Goal: Information Seeking & Learning: Learn about a topic

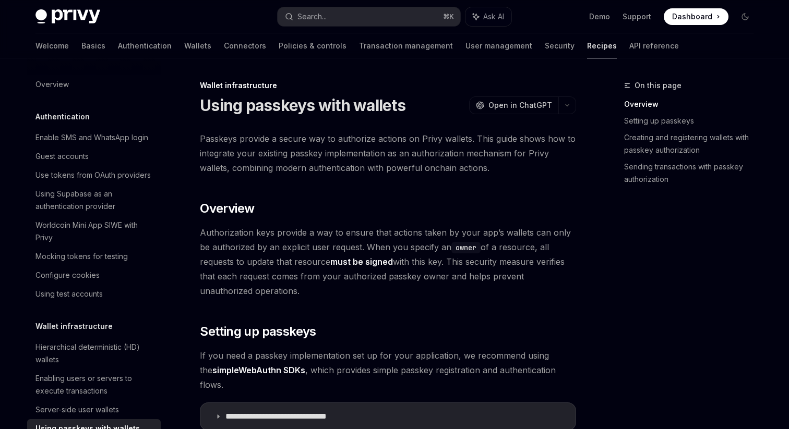
scroll to position [185, 0]
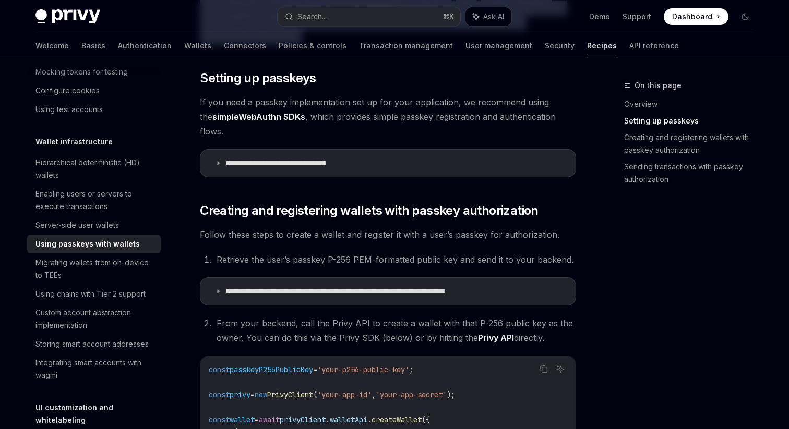
scroll to position [258, 0]
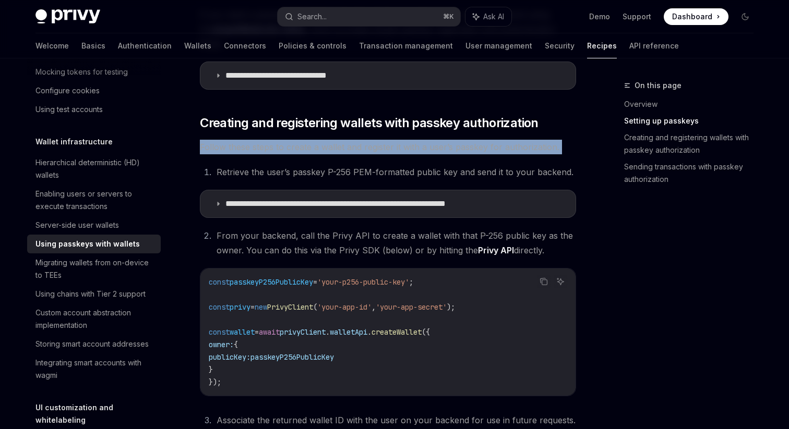
scroll to position [356, 0]
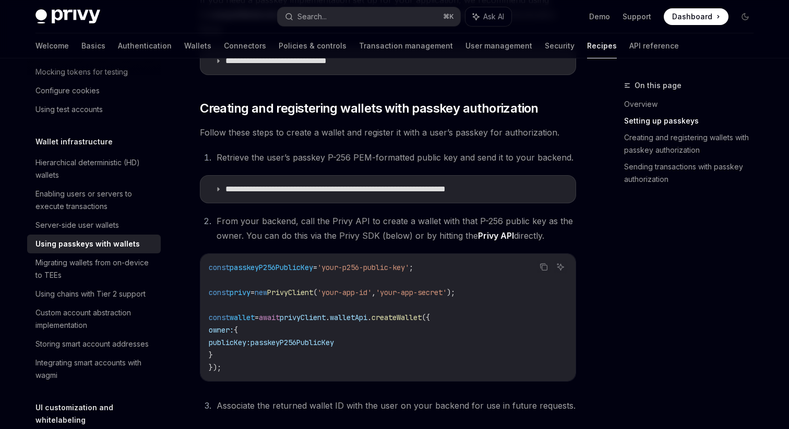
click at [206, 215] on ol "From your backend, call the Privy API to create a wallet with that P-256 public…" at bounding box center [388, 228] width 376 height 29
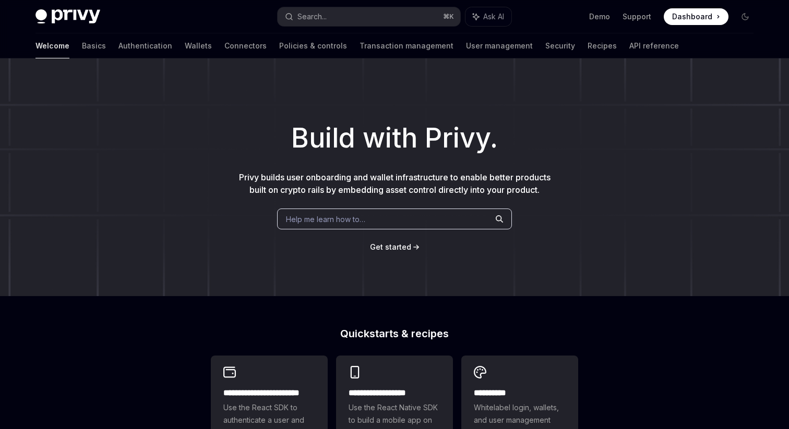
click at [304, 209] on div "Help me learn how to…" at bounding box center [394, 219] width 235 height 21
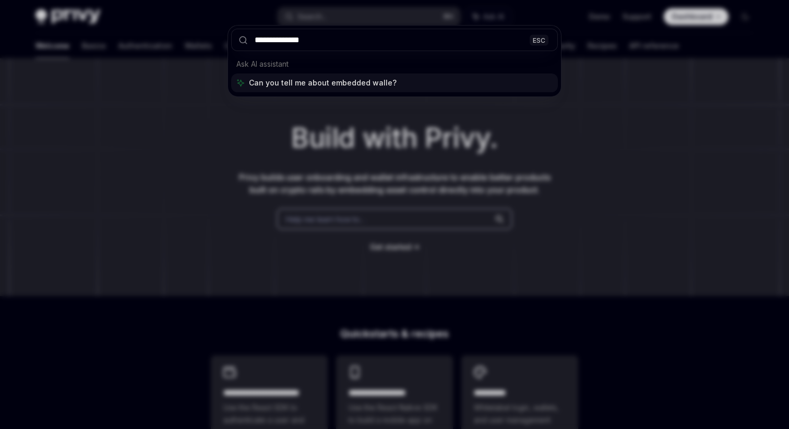
type input "**********"
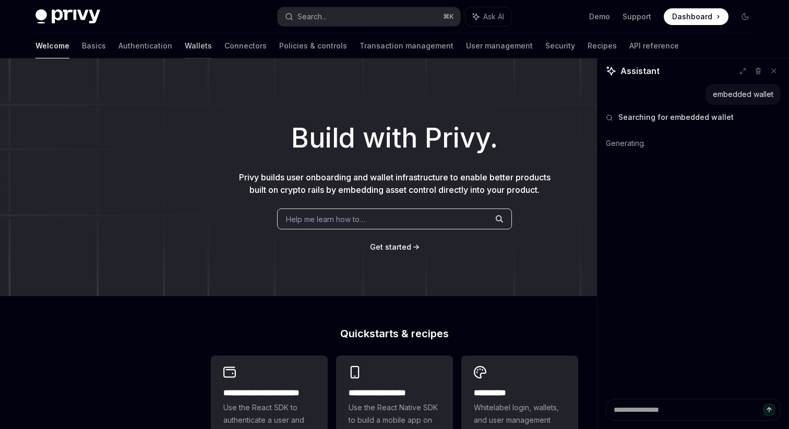
click at [185, 53] on link "Wallets" at bounding box center [198, 45] width 27 height 25
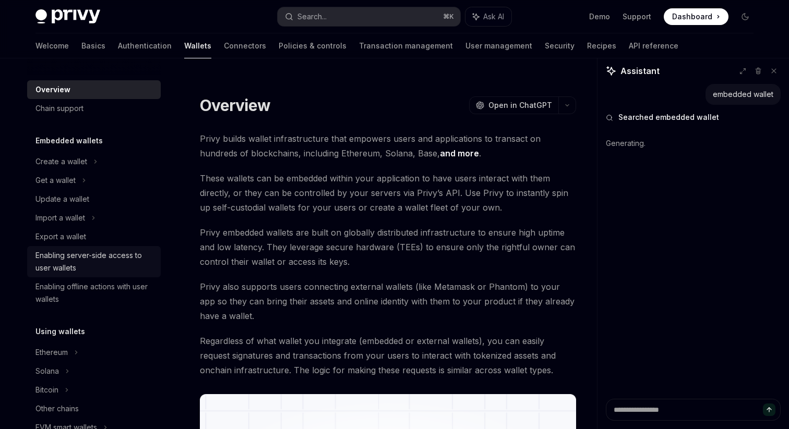
click at [73, 269] on div "Enabling server-side access to user wallets" at bounding box center [94, 261] width 119 height 25
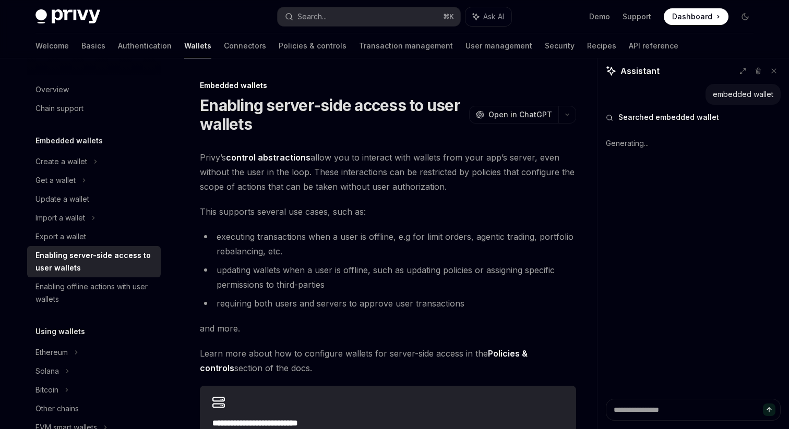
click at [188, 170] on div "**********" at bounding box center [290, 350] width 576 height 543
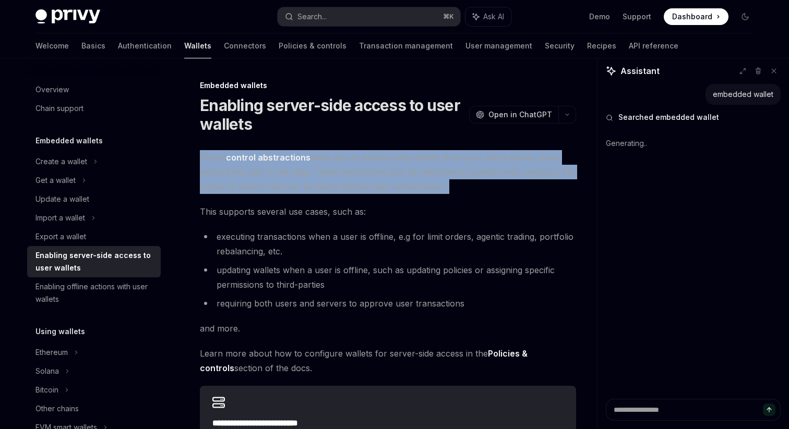
click at [195, 166] on div "**********" at bounding box center [290, 350] width 576 height 543
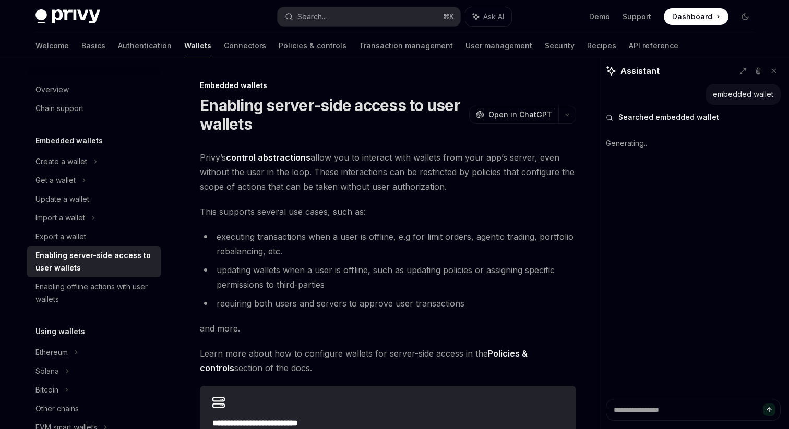
click at [195, 166] on div "**********" at bounding box center [290, 350] width 576 height 543
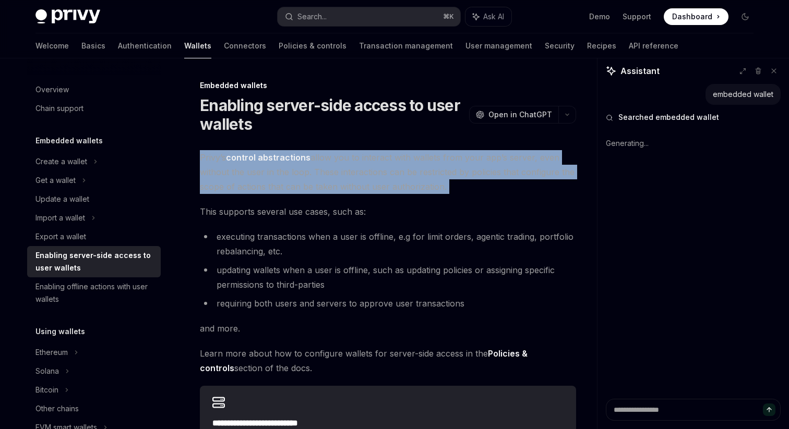
click at [189, 166] on div "**********" at bounding box center [290, 350] width 576 height 543
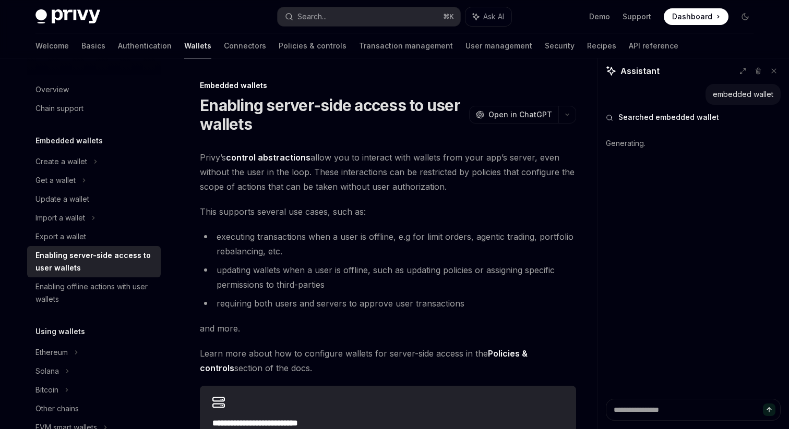
click at [189, 166] on div "**********" at bounding box center [290, 350] width 576 height 543
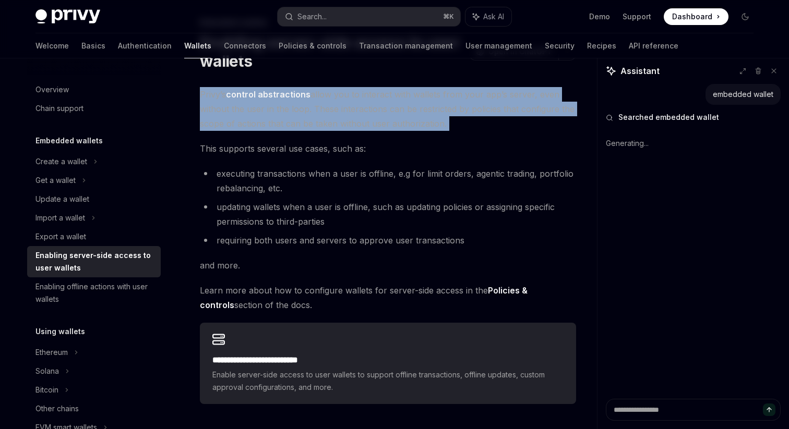
click at [189, 166] on div "**********" at bounding box center [290, 287] width 576 height 543
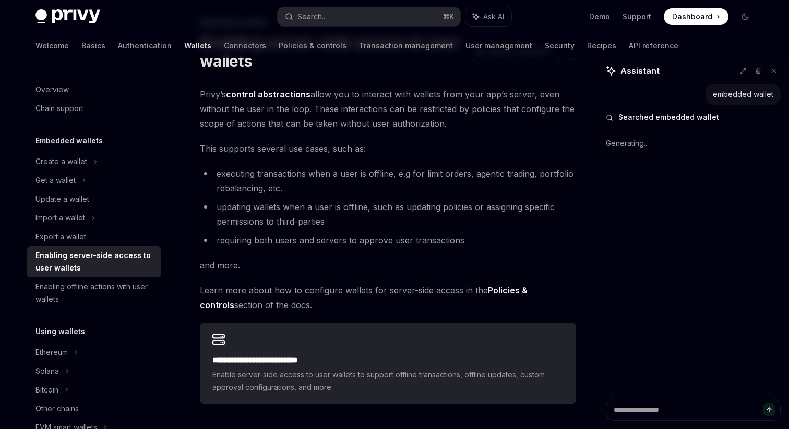
click at [189, 166] on div "**********" at bounding box center [290, 287] width 576 height 543
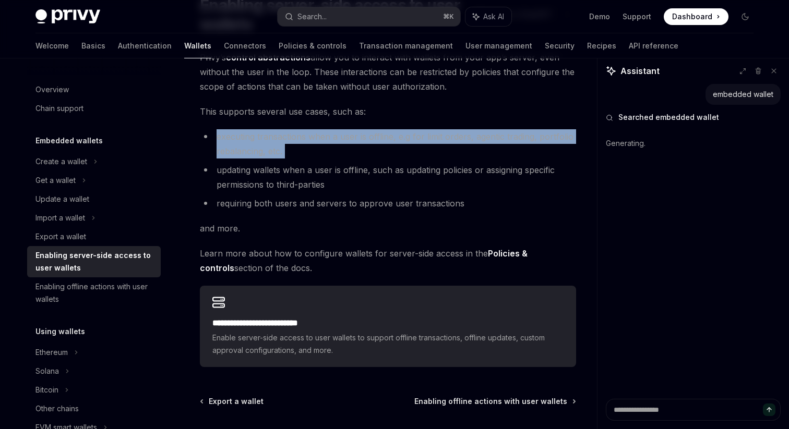
click at [189, 166] on div "**********" at bounding box center [290, 250] width 576 height 543
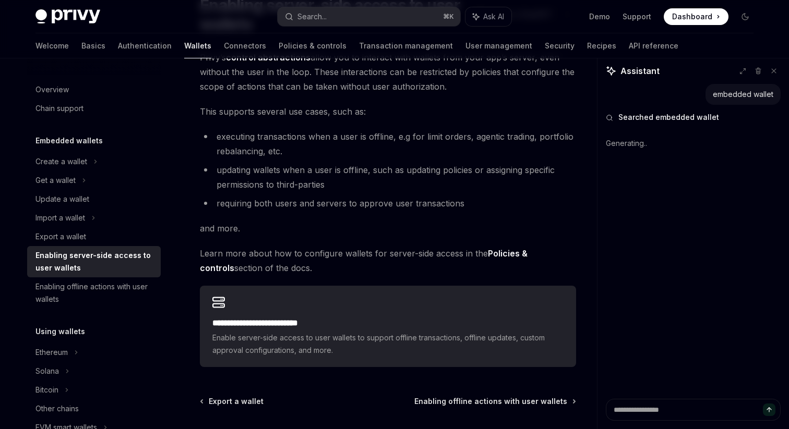
click at [189, 166] on div "**********" at bounding box center [290, 250] width 576 height 543
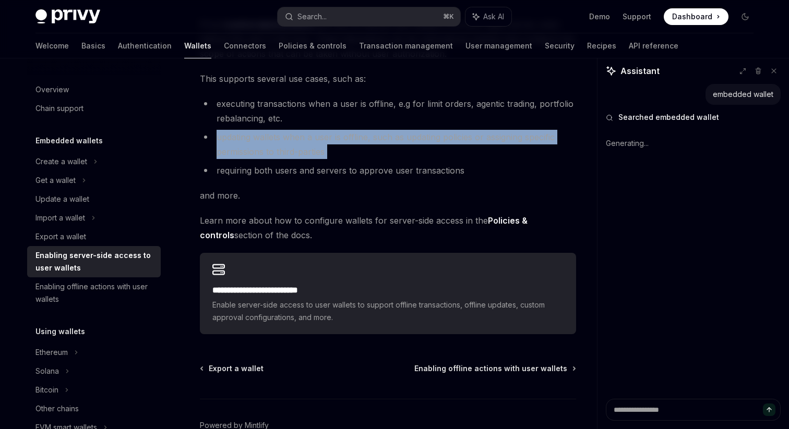
scroll to position [134, 0]
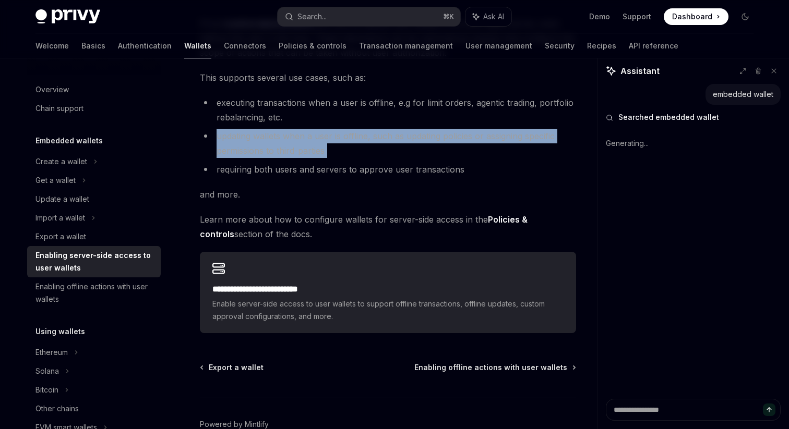
click at [189, 166] on div "**********" at bounding box center [290, 216] width 576 height 543
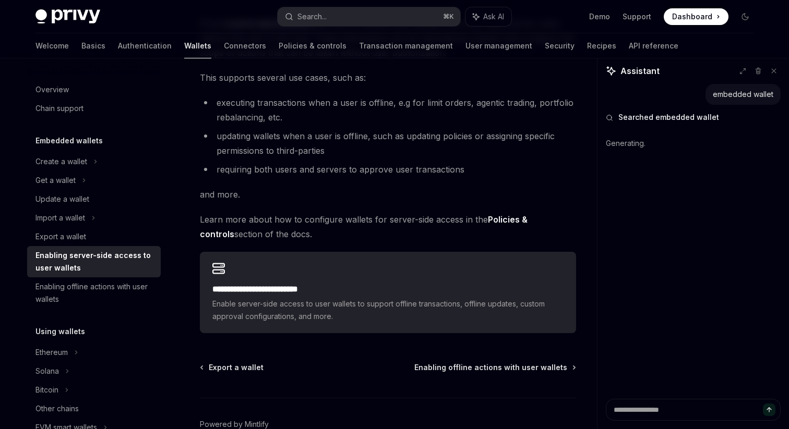
click at [189, 166] on div "**********" at bounding box center [290, 216] width 576 height 543
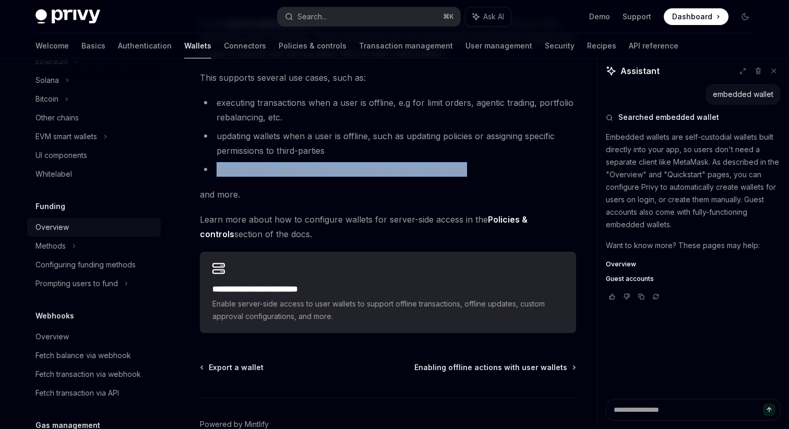
scroll to position [292, 0]
click at [776, 74] on icon at bounding box center [773, 70] width 7 height 7
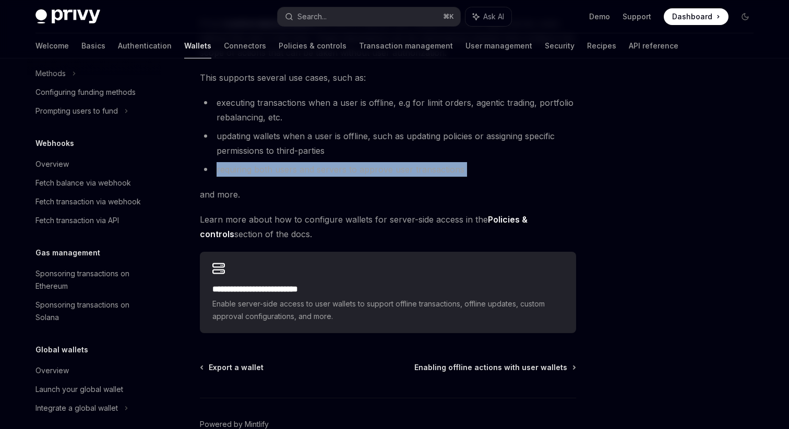
scroll to position [473, 0]
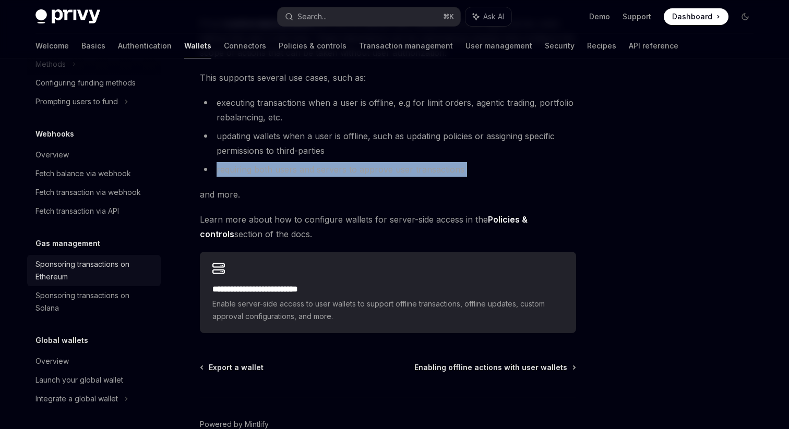
click at [71, 279] on div "Sponsoring transactions on Ethereum" at bounding box center [94, 270] width 119 height 25
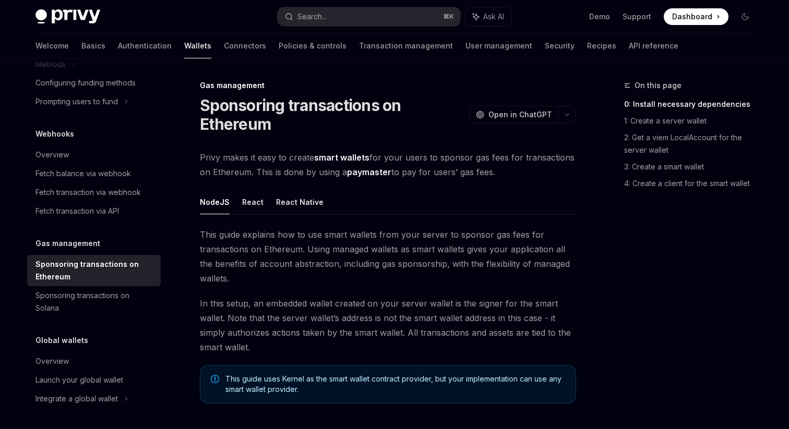
click at [203, 171] on span "Privy makes it easy to create smart wallets for your users to sponsor gas fees …" at bounding box center [388, 164] width 376 height 29
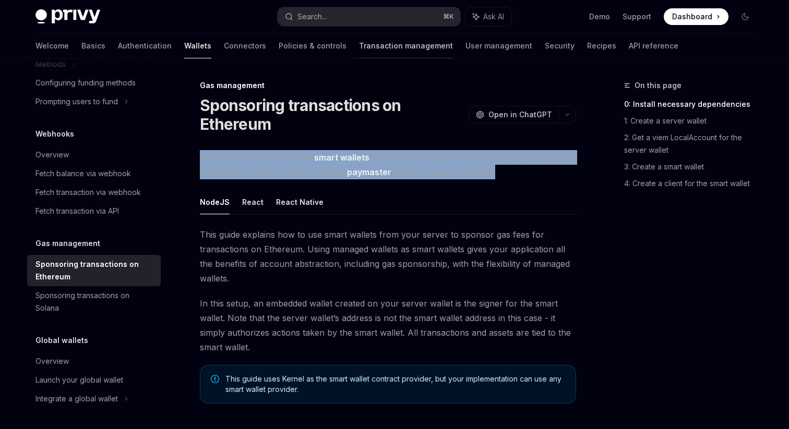
click at [359, 49] on link "Transaction management" at bounding box center [406, 45] width 94 height 25
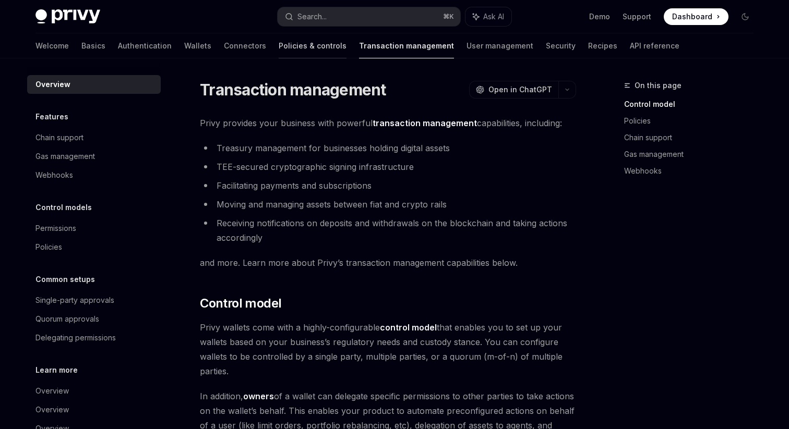
click at [279, 44] on link "Policies & controls" at bounding box center [313, 45] width 68 height 25
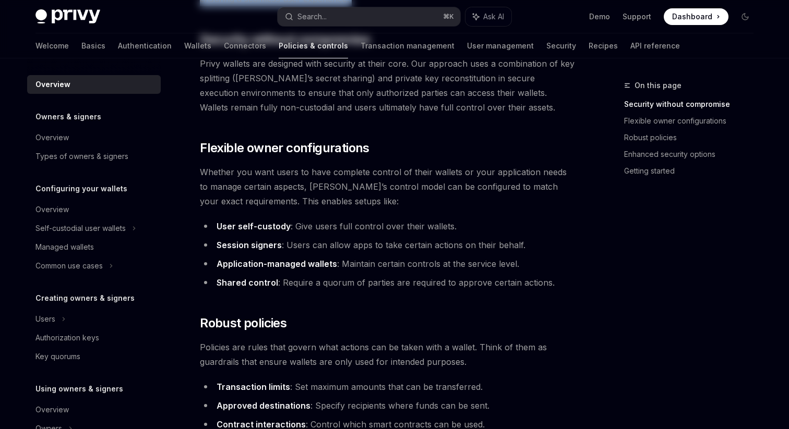
scroll to position [202, 0]
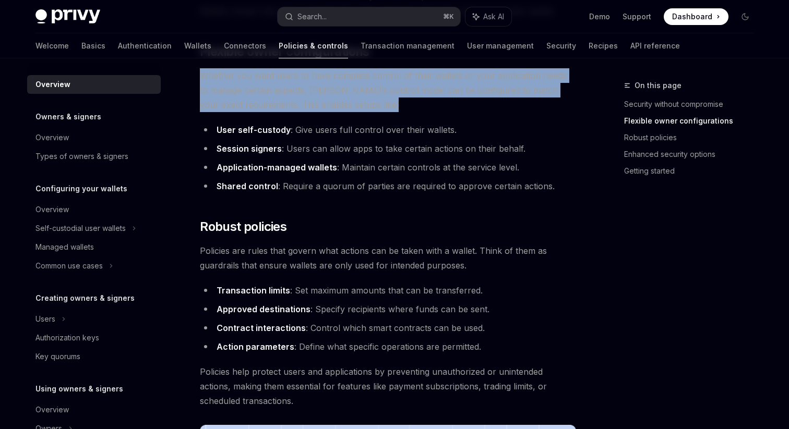
scroll to position [254, 0]
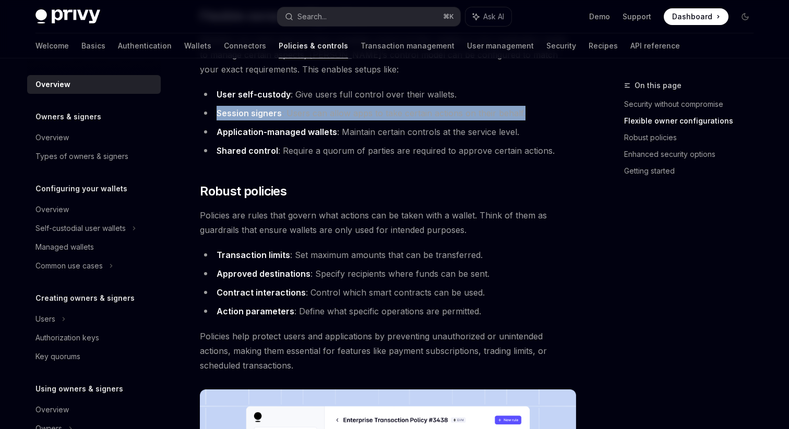
click at [198, 142] on div "Policies & controls OpenAI Open in ChatGPT OpenAI Open in ChatGPT Privy’s walle…" at bounding box center [290, 416] width 576 height 1245
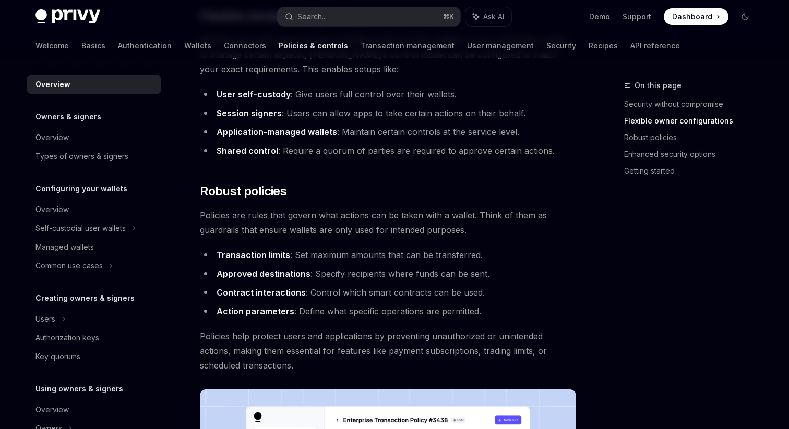
click at [198, 142] on div "Policies & controls OpenAI Open in ChatGPT OpenAI Open in ChatGPT Privy’s walle…" at bounding box center [290, 416] width 576 height 1245
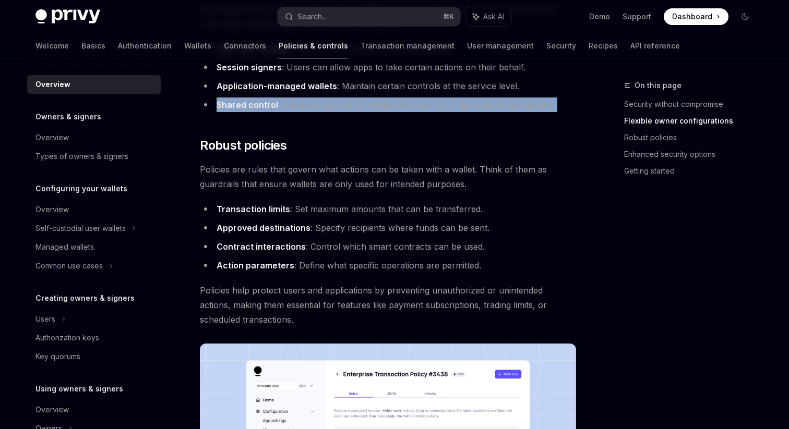
scroll to position [333, 0]
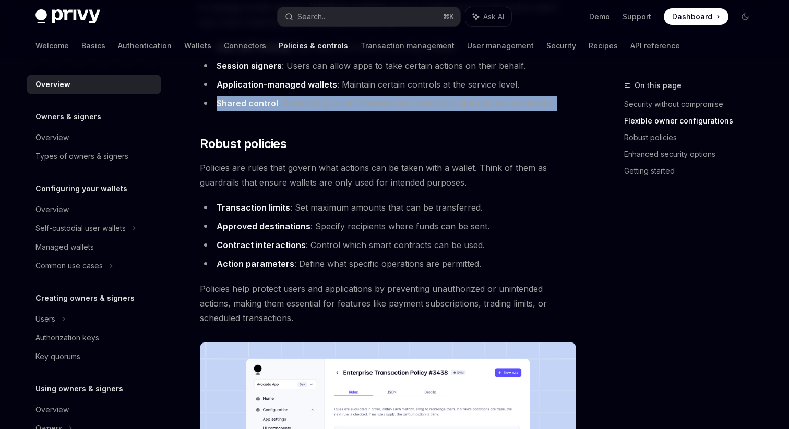
click at [192, 163] on div "Policies & controls OpenAI Open in ChatGPT OpenAI Open in ChatGPT Privy’s walle…" at bounding box center [290, 368] width 576 height 1245
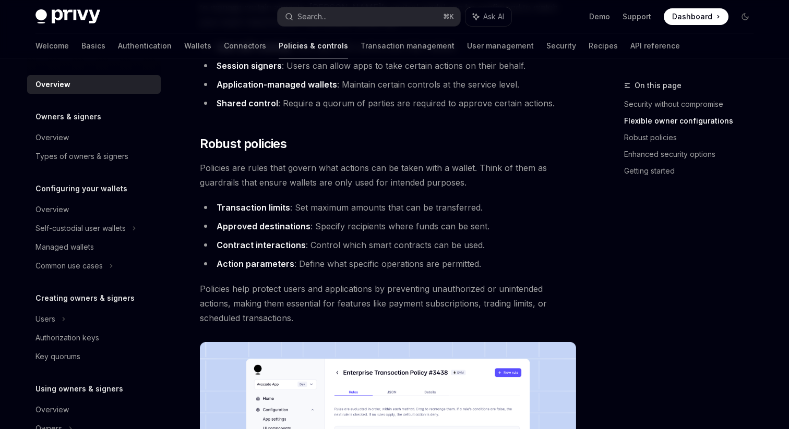
click at [192, 163] on div "Policies & controls OpenAI Open in ChatGPT OpenAI Open in ChatGPT Privy’s walle…" at bounding box center [290, 368] width 576 height 1245
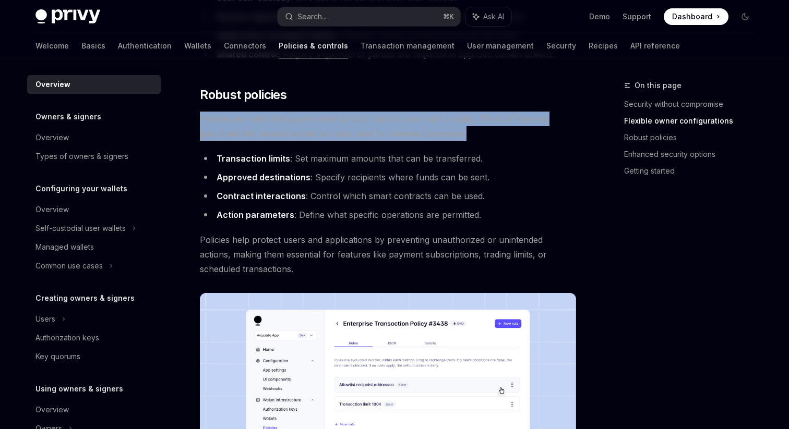
click at [192, 163] on div "Policies & controls OpenAI Open in ChatGPT OpenAI Open in ChatGPT Privy’s walle…" at bounding box center [290, 319] width 576 height 1245
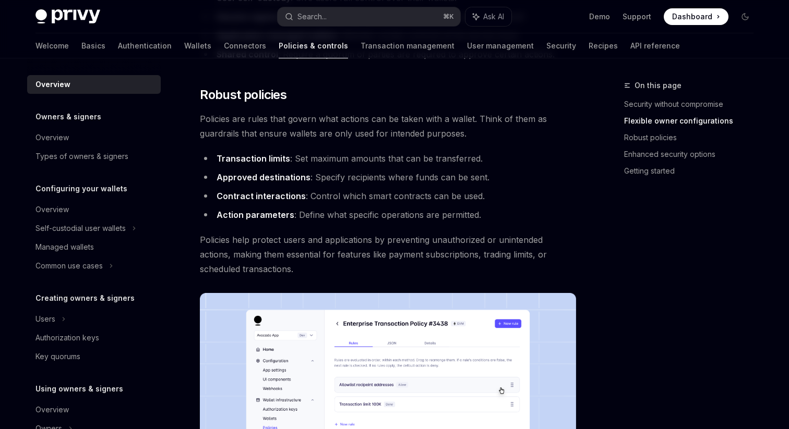
click at [192, 163] on div "Policies & controls OpenAI Open in ChatGPT OpenAI Open in ChatGPT Privy’s walle…" at bounding box center [290, 319] width 576 height 1245
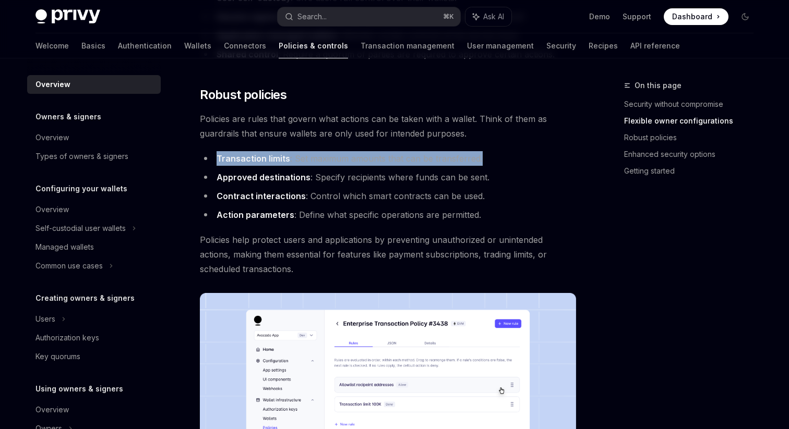
scroll to position [399, 0]
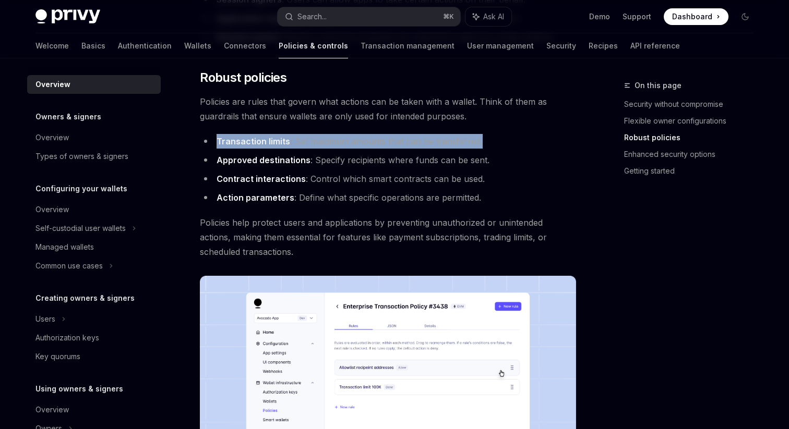
click at [192, 163] on div "Policies & controls OpenAI Open in ChatGPT OpenAI Open in ChatGPT Privy’s walle…" at bounding box center [290, 302] width 576 height 1245
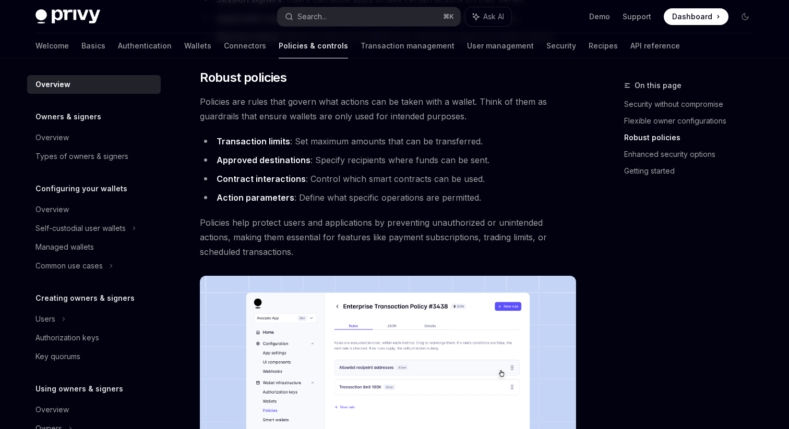
click at [192, 163] on div "Policies & controls OpenAI Open in ChatGPT OpenAI Open in ChatGPT Privy’s walle…" at bounding box center [290, 302] width 576 height 1245
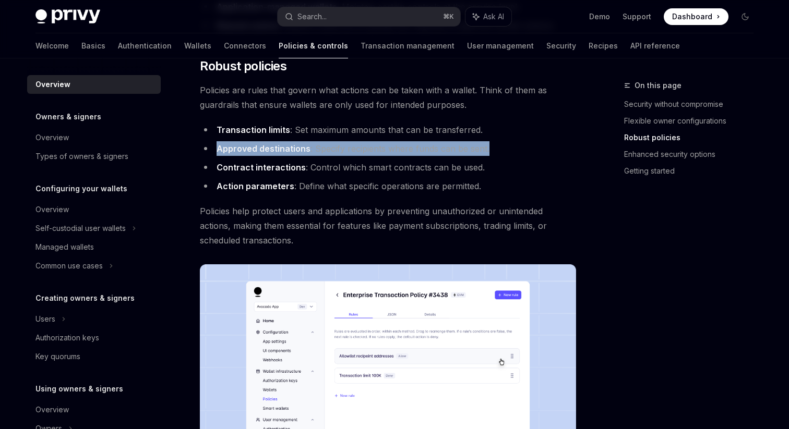
scroll to position [415, 0]
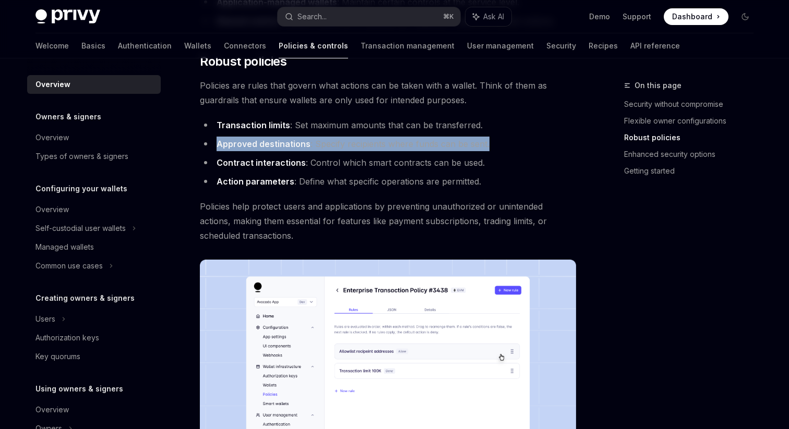
click at [192, 163] on div "Policies & controls OpenAI Open in ChatGPT OpenAI Open in ChatGPT Privy’s walle…" at bounding box center [290, 286] width 576 height 1245
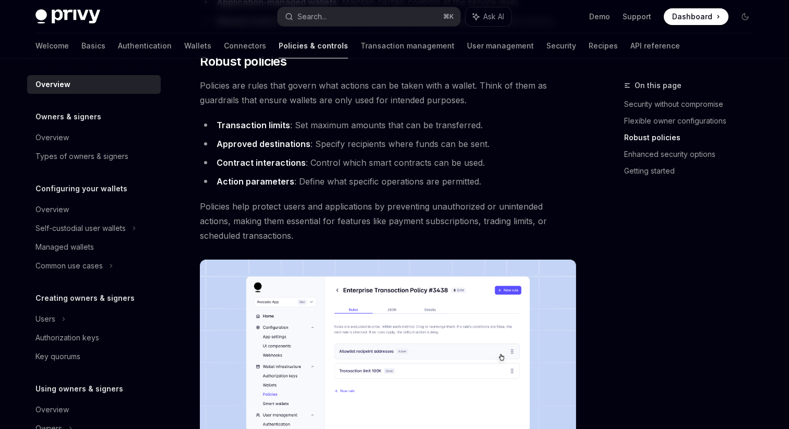
click at [192, 163] on div "Policies & controls OpenAI Open in ChatGPT OpenAI Open in ChatGPT Privy’s walle…" at bounding box center [290, 286] width 576 height 1245
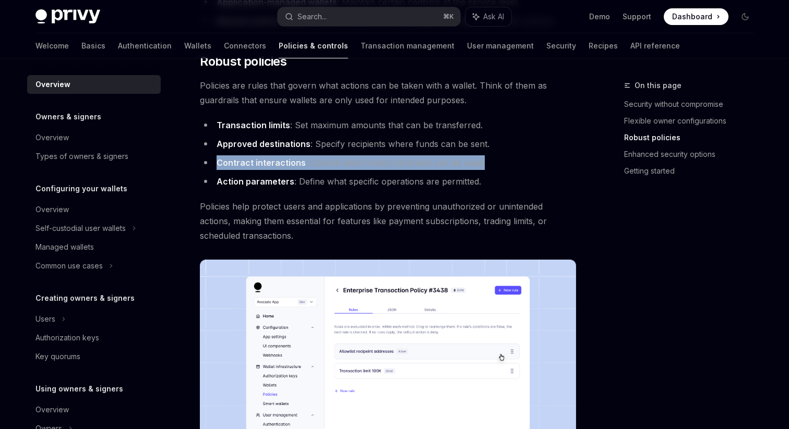
click at [192, 163] on div "Policies & controls OpenAI Open in ChatGPT OpenAI Open in ChatGPT Privy’s walle…" at bounding box center [290, 286] width 576 height 1245
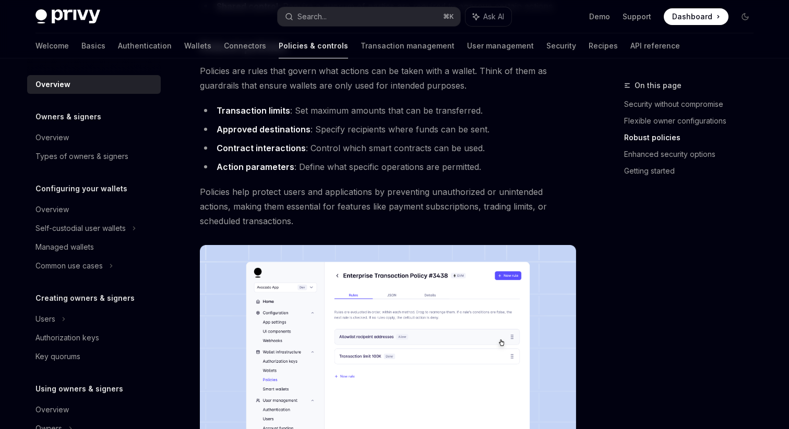
click at [192, 160] on div "Policies & controls OpenAI Open in ChatGPT OpenAI Open in ChatGPT Privy’s walle…" at bounding box center [290, 271] width 576 height 1245
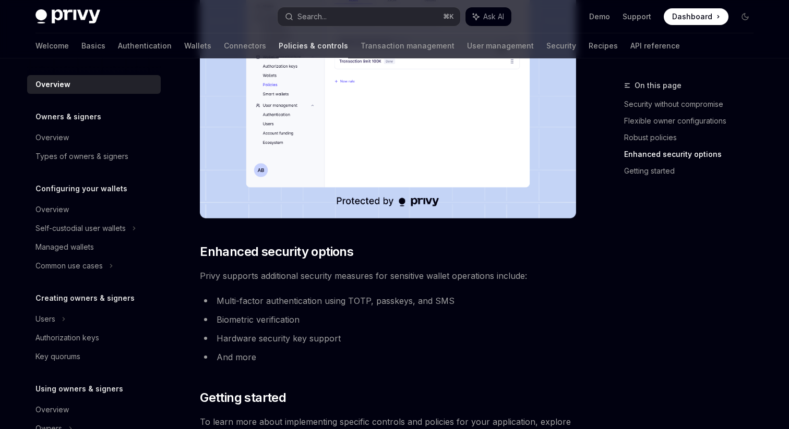
scroll to position [883, 0]
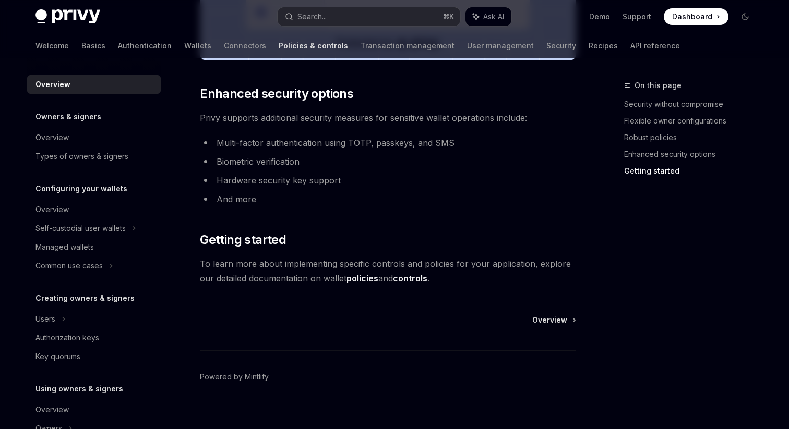
click at [200, 162] on li "Biometric verification" at bounding box center [388, 161] width 376 height 15
click at [362, 280] on link "policies" at bounding box center [362, 278] width 32 height 11
type textarea "*"
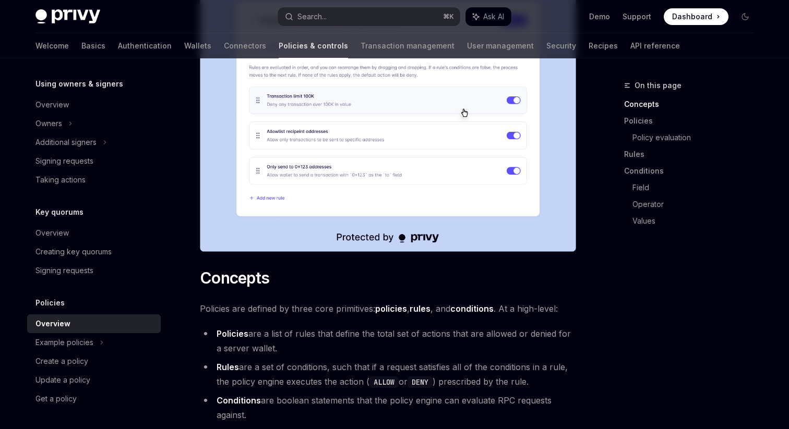
scroll to position [419, 0]
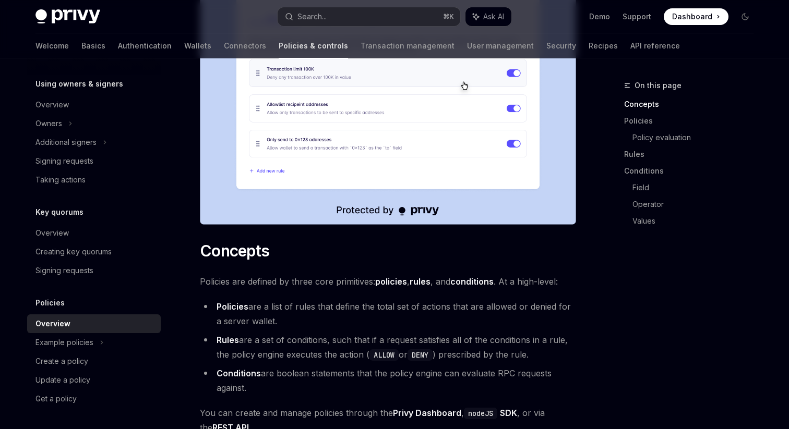
click at [702, 11] on span "Dashboard" at bounding box center [692, 16] width 40 height 10
click at [200, 299] on li "Policies are a list of rules that define the total set of actions that are allo…" at bounding box center [388, 313] width 376 height 29
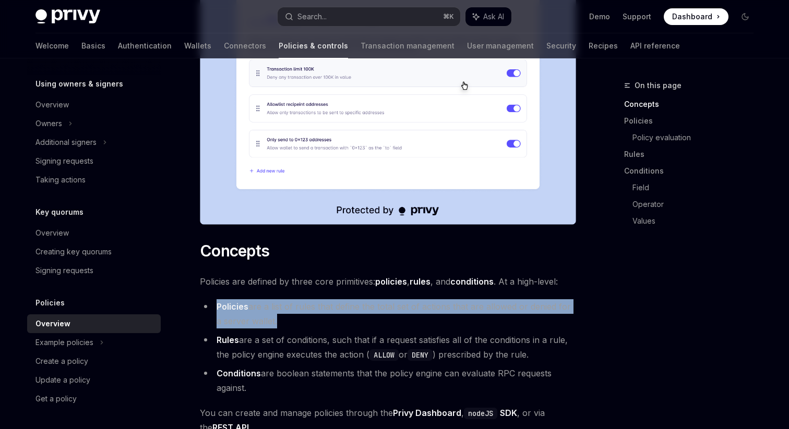
click at [200, 333] on li "Rules are a set of conditions, such that if a request satisfies all of the cond…" at bounding box center [388, 347] width 376 height 29
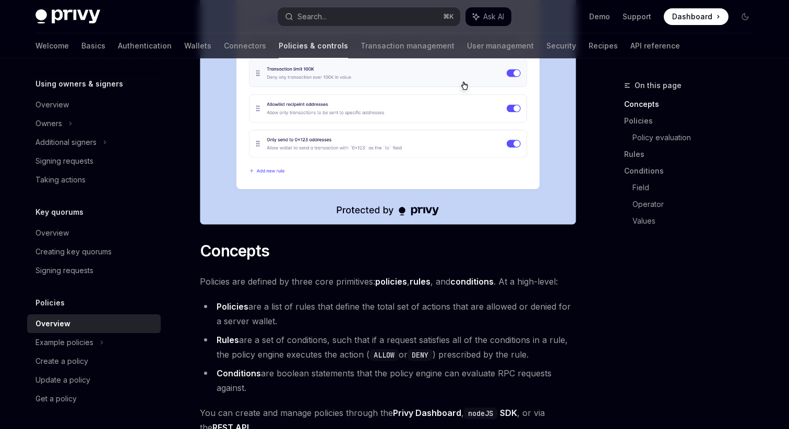
click at [200, 333] on li "Rules are a set of conditions, such that if a request satisfies all of the cond…" at bounding box center [388, 347] width 376 height 29
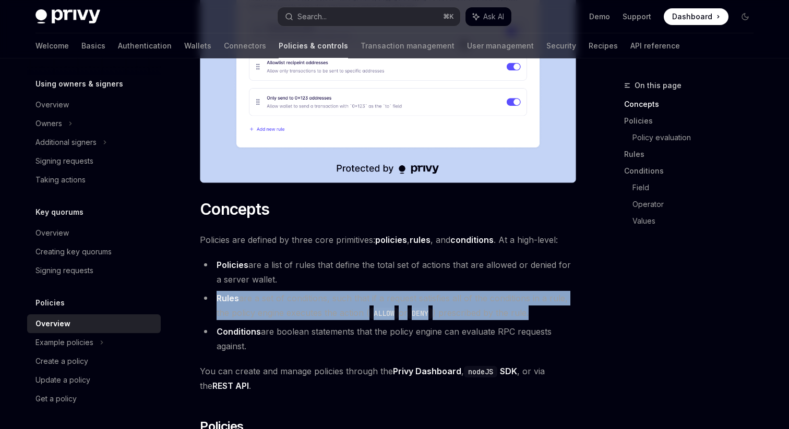
click at [200, 325] on li "Conditions are boolean statements that the policy engine can evaluate RPC reque…" at bounding box center [388, 339] width 376 height 29
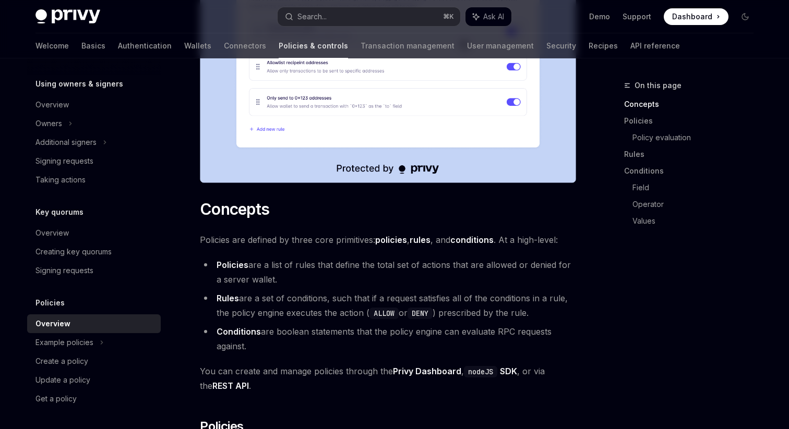
click at [200, 325] on li "Conditions are boolean statements that the policy engine can evaluate RPC reque…" at bounding box center [388, 339] width 376 height 29
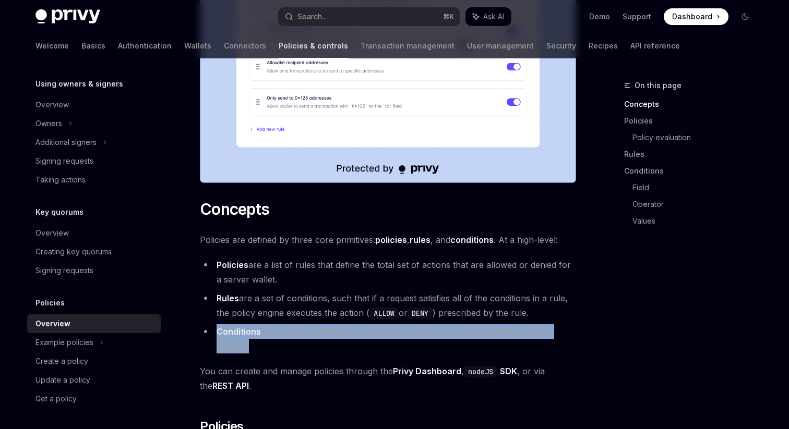
click at [200, 325] on li "Conditions are boolean statements that the policy engine can evaluate RPC reque…" at bounding box center [388, 339] width 376 height 29
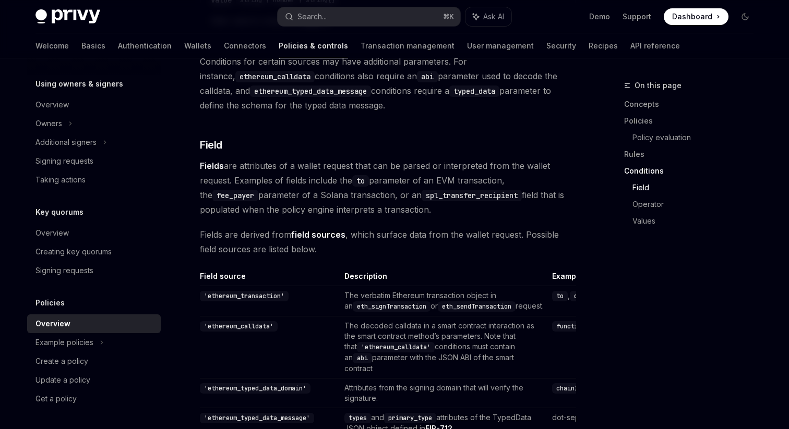
scroll to position [2611, 0]
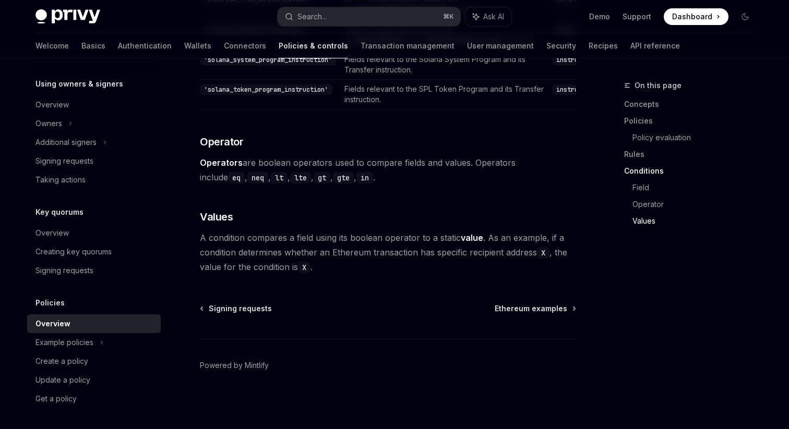
scroll to position [3134, 0]
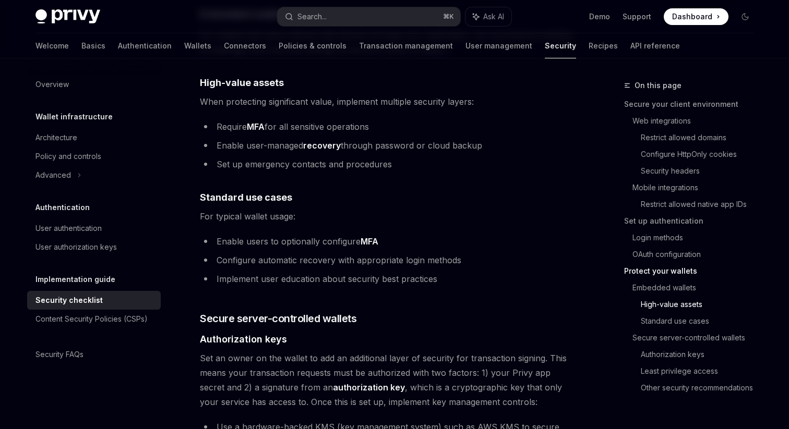
scroll to position [1434, 0]
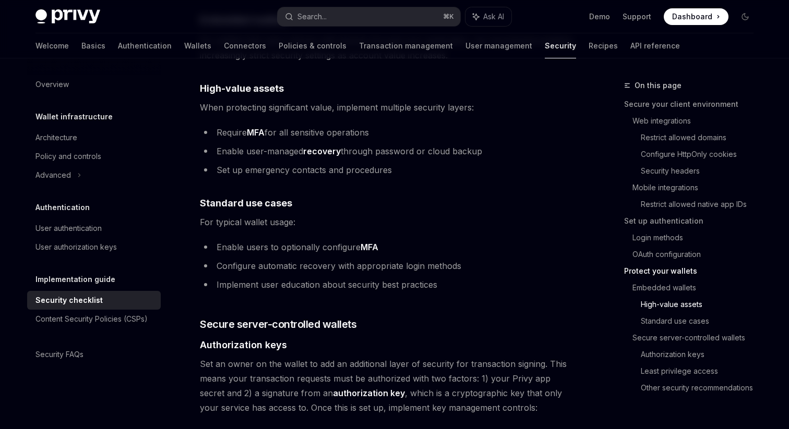
click at [201, 100] on span "When protecting significant value, implement multiple security layers:" at bounding box center [388, 107] width 376 height 15
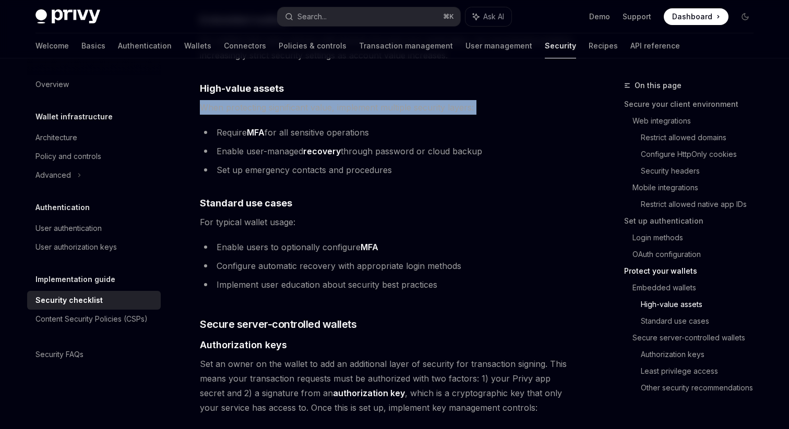
click at [201, 125] on li "Require MFA for all sensitive operations" at bounding box center [388, 132] width 376 height 15
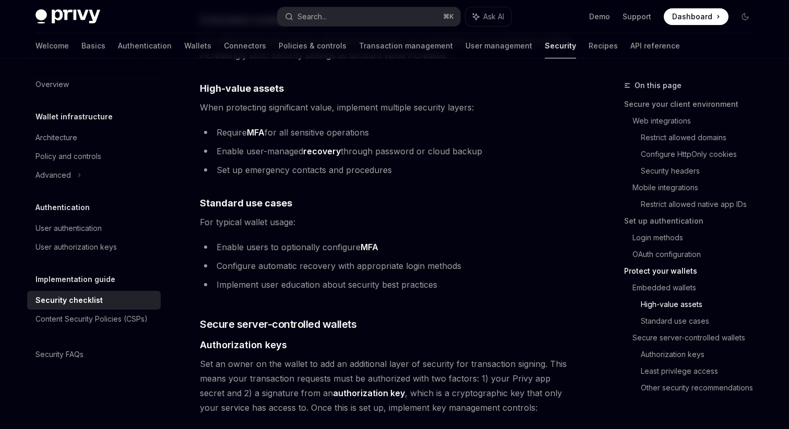
click at [201, 125] on li "Require MFA for all sensitive operations" at bounding box center [388, 132] width 376 height 15
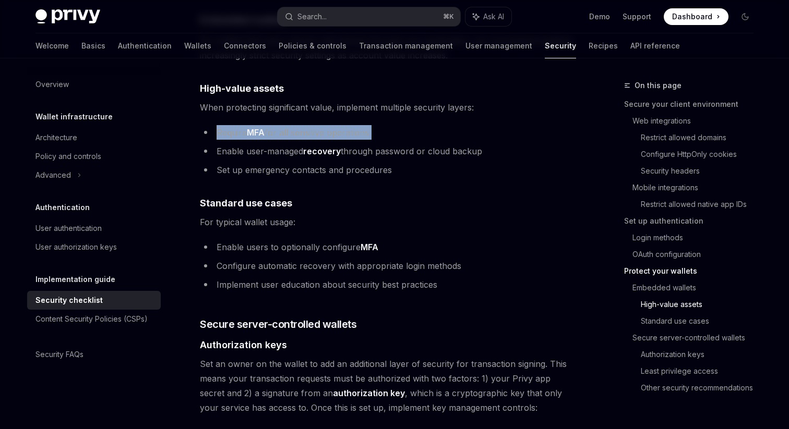
click at [202, 144] on li "Enable user-managed recovery through password or cloud backup" at bounding box center [388, 151] width 376 height 15
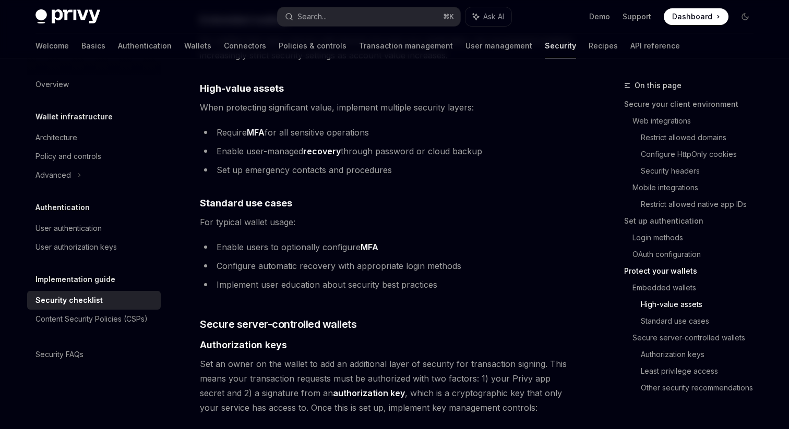
click at [202, 144] on li "Enable user-managed recovery through password or cloud backup" at bounding box center [388, 151] width 376 height 15
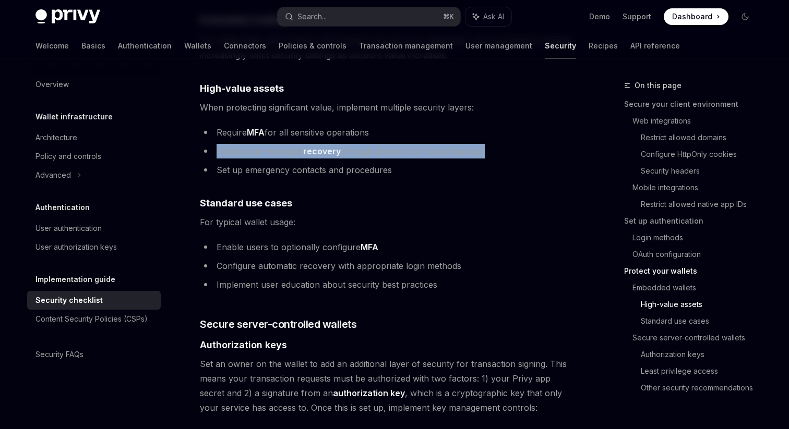
click at [202, 144] on li "Enable user-managed recovery through password or cloud backup" at bounding box center [388, 151] width 376 height 15
click at [199, 149] on div "Implementation guide Security checklist OpenAI Open in ChatGPT OpenAI Open in C…" at bounding box center [290, 44] width 576 height 2797
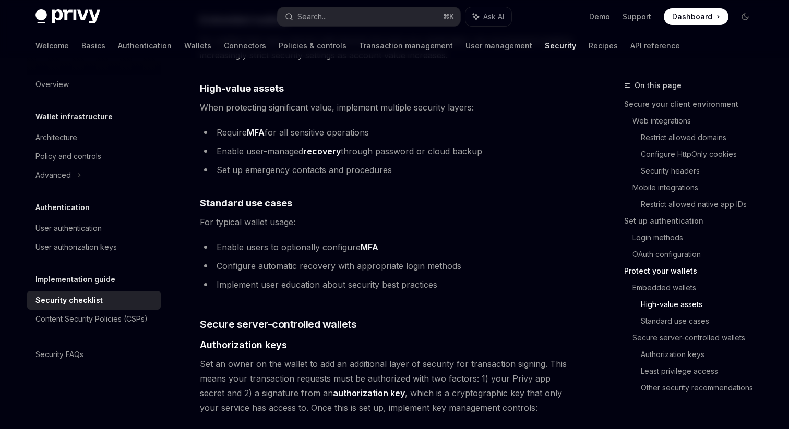
click at [199, 149] on div "Implementation guide Security checklist OpenAI Open in ChatGPT OpenAI Open in C…" at bounding box center [290, 44] width 576 height 2797
click at [191, 127] on div "Implementation guide Security checklist OpenAI Open in ChatGPT OpenAI Open in C…" at bounding box center [290, 44] width 576 height 2797
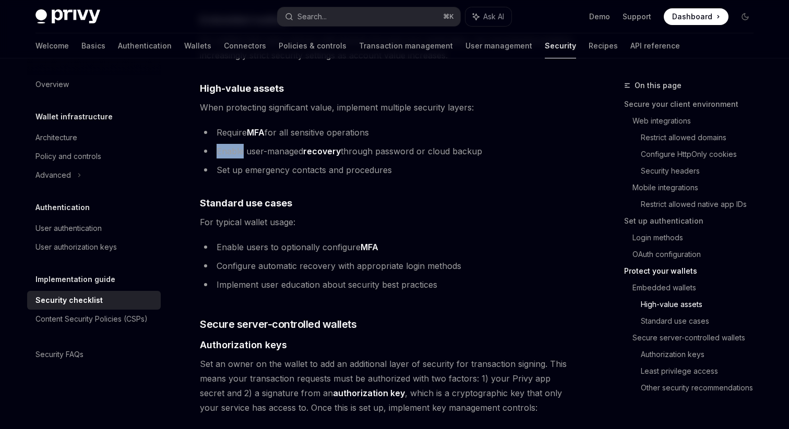
click at [191, 127] on div "Implementation guide Security checklist OpenAI Open in ChatGPT OpenAI Open in C…" at bounding box center [290, 44] width 576 height 2797
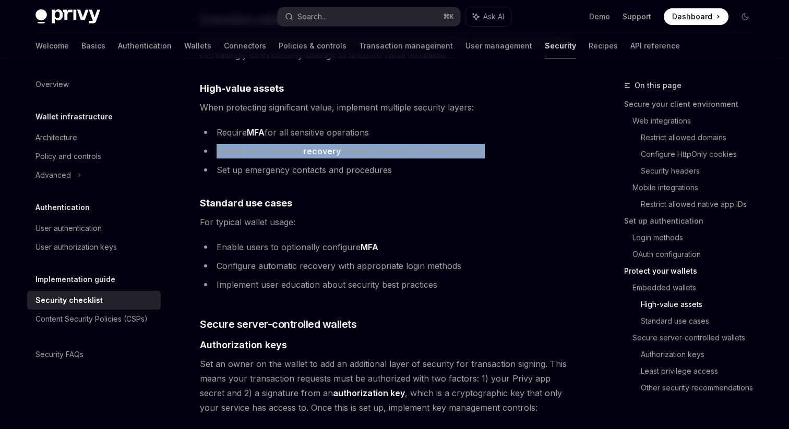
click at [192, 151] on div "Implementation guide Security checklist OpenAI Open in ChatGPT OpenAI Open in C…" at bounding box center [290, 44] width 576 height 2797
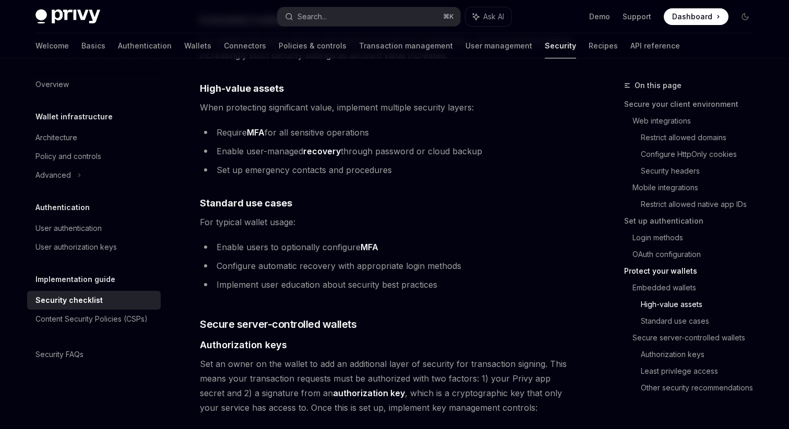
click at [192, 151] on div "Implementation guide Security checklist OpenAI Open in ChatGPT OpenAI Open in C…" at bounding box center [290, 44] width 576 height 2797
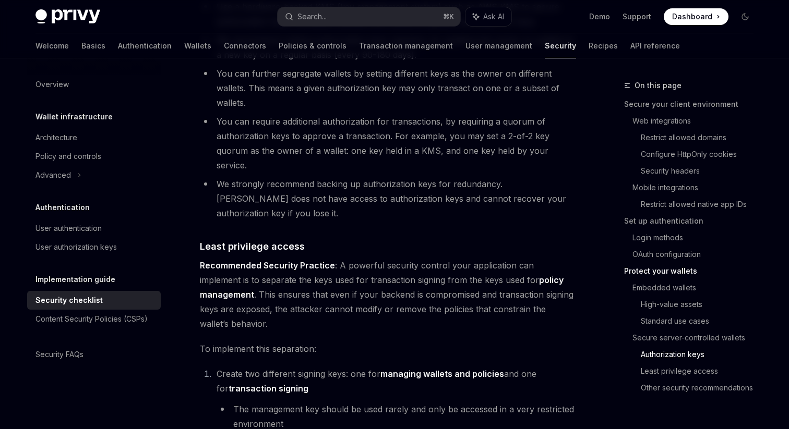
scroll to position [1876, 0]
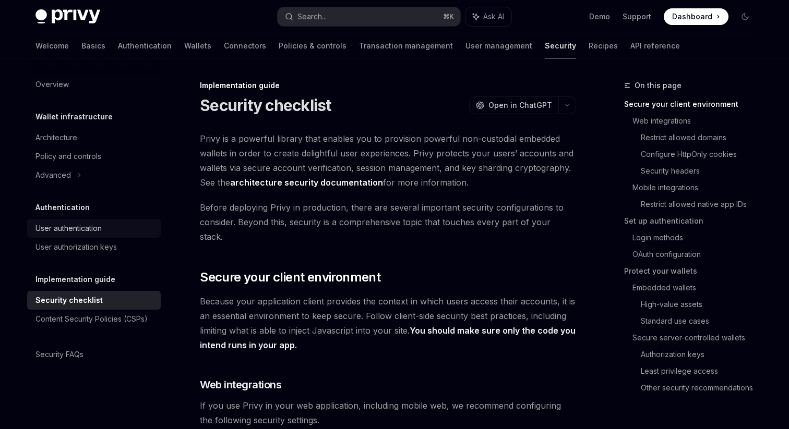
scroll to position [1, 0]
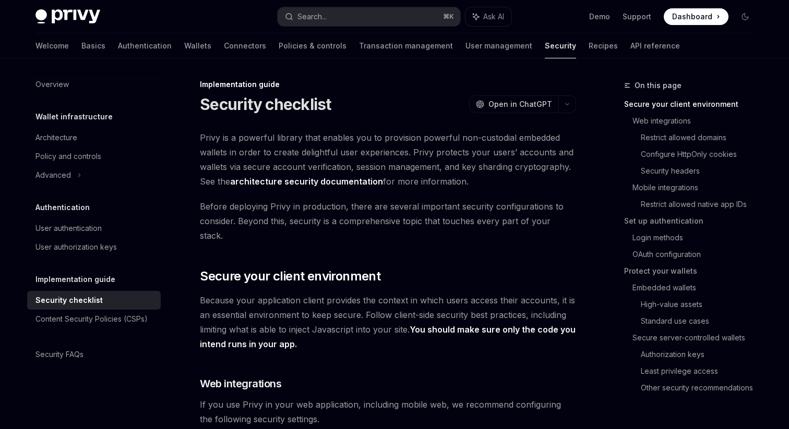
click at [63, 127] on div "Wallet infrastructure Architecture Policy and controls Advanced" at bounding box center [94, 148] width 134 height 74
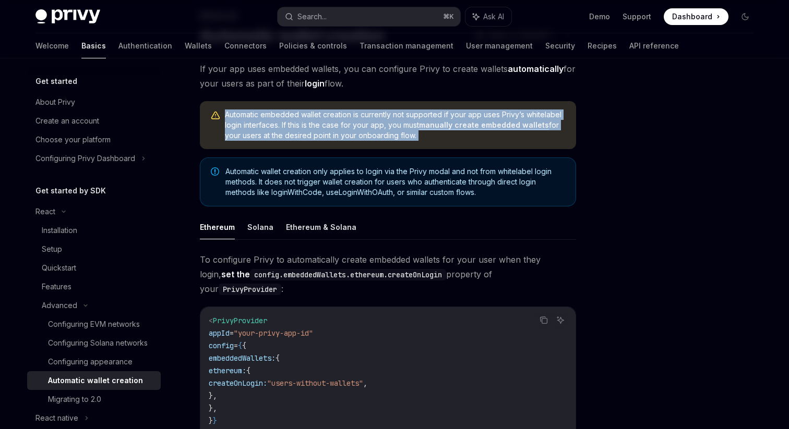
scroll to position [71, 0]
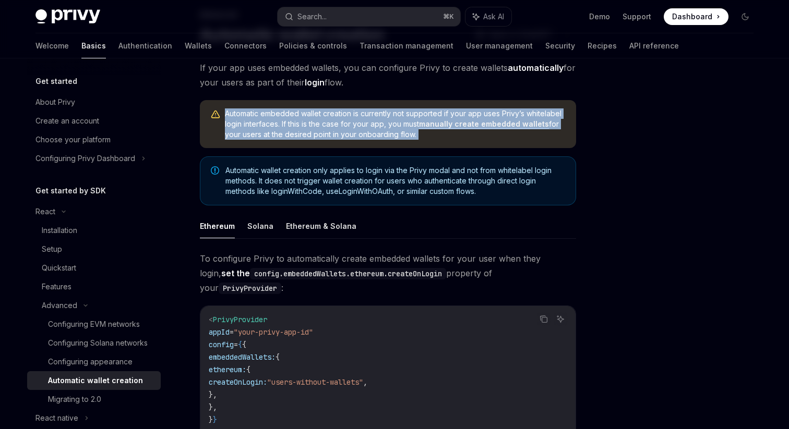
click at [202, 187] on div "Automatic wallet creation only applies to login via the Privy modal and not fro…" at bounding box center [388, 181] width 376 height 49
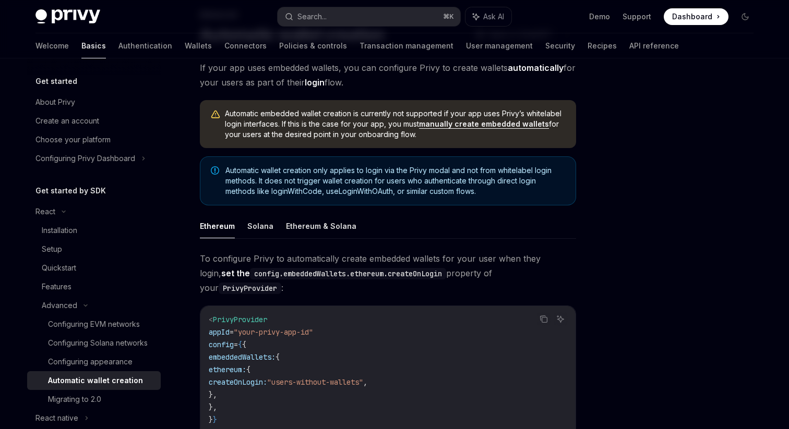
click at [202, 187] on div "Automatic wallet creation only applies to login via the Privy modal and not fro…" at bounding box center [388, 181] width 376 height 49
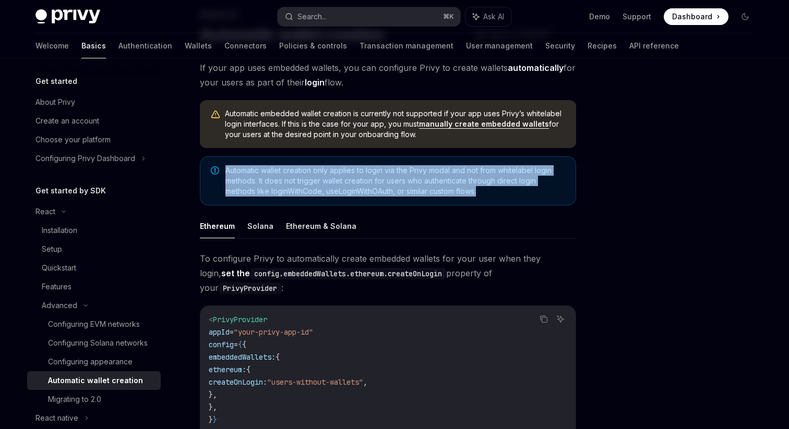
click at [202, 187] on div "Automatic wallet creation only applies to login via the Privy modal and not fro…" at bounding box center [388, 181] width 376 height 49
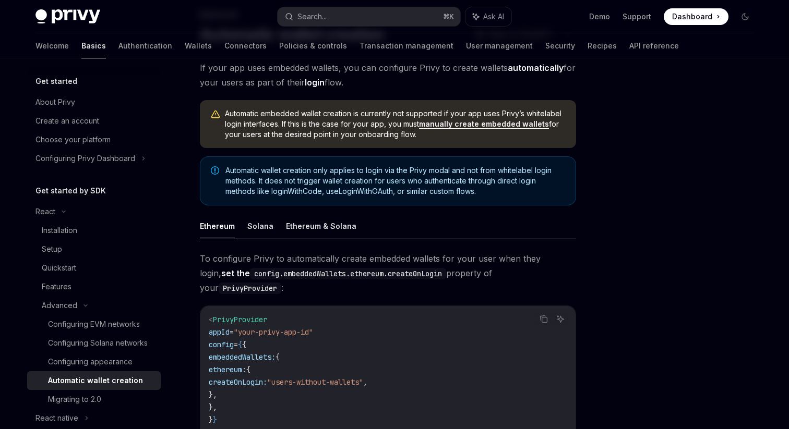
click at [202, 187] on div "Automatic wallet creation only applies to login via the Privy modal and not fro…" at bounding box center [388, 181] width 376 height 49
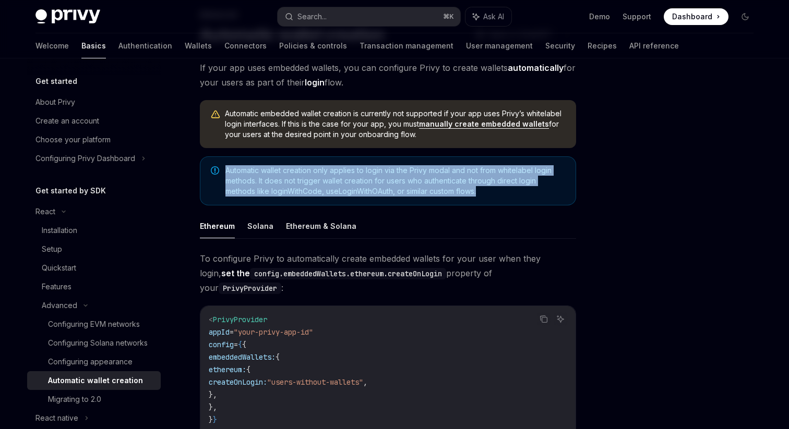
click at [191, 271] on div "Advanced Automatic wallet creation OpenAI Open in ChatGPT OpenAI Open in ChatGP…" at bounding box center [290, 379] width 576 height 742
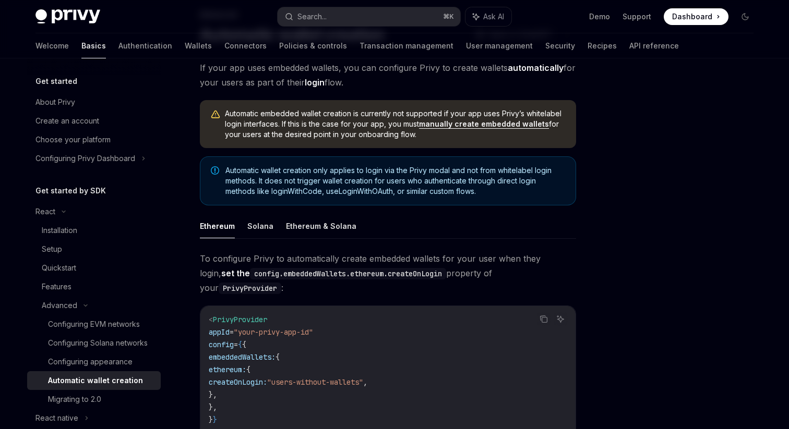
click at [191, 271] on div "Advanced Automatic wallet creation OpenAI Open in ChatGPT OpenAI Open in ChatGP…" at bounding box center [290, 379] width 576 height 742
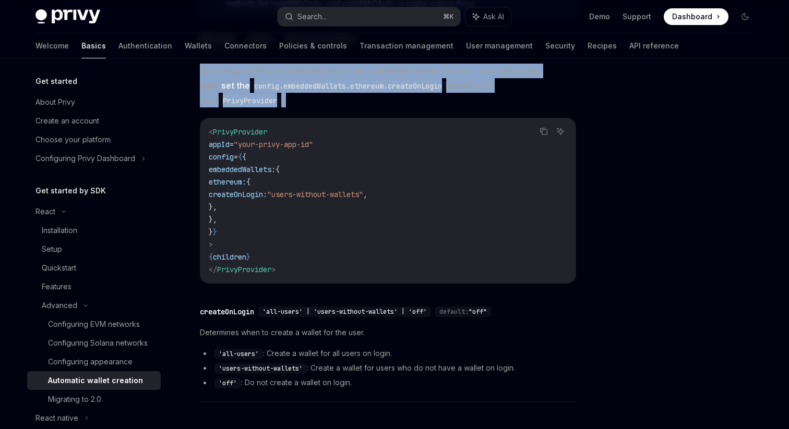
scroll to position [314, 0]
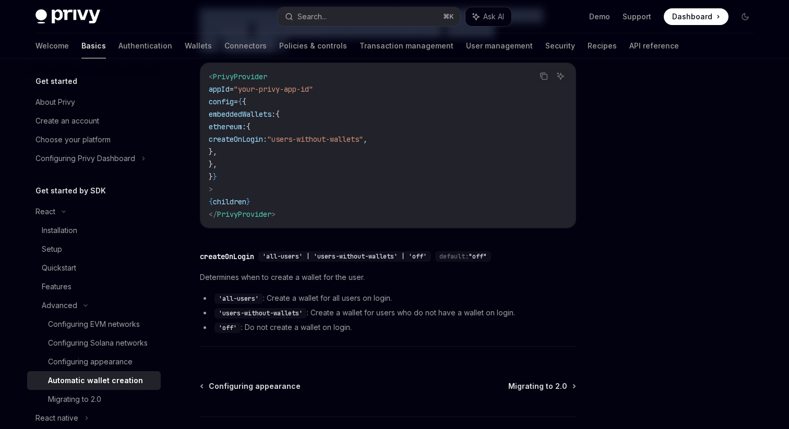
click at [191, 271] on div "Advanced Automatic wallet creation OpenAI Open in ChatGPT OpenAI Open in ChatGP…" at bounding box center [290, 136] width 576 height 742
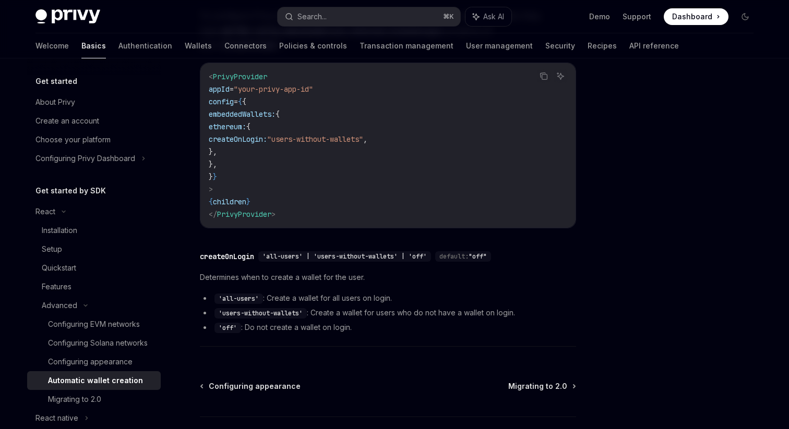
click at [191, 271] on div "Advanced Automatic wallet creation OpenAI Open in ChatGPT OpenAI Open in ChatGP…" at bounding box center [290, 136] width 576 height 742
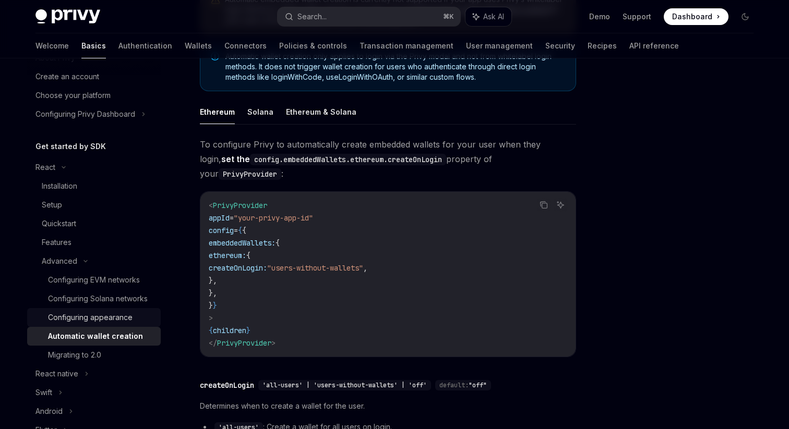
scroll to position [63, 0]
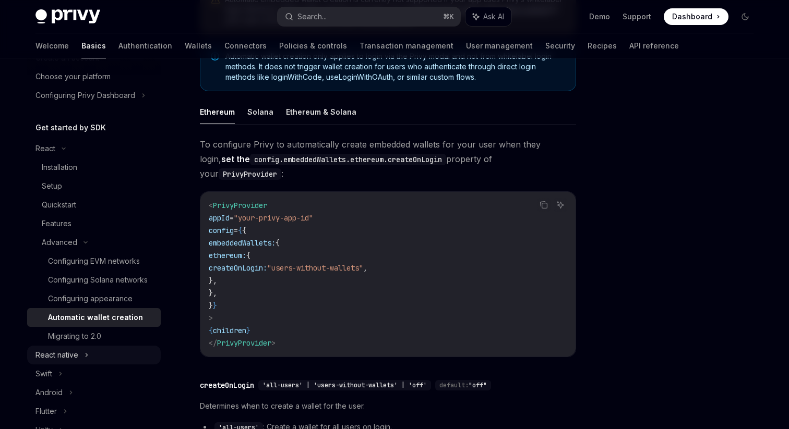
click at [85, 352] on icon at bounding box center [87, 355] width 4 height 13
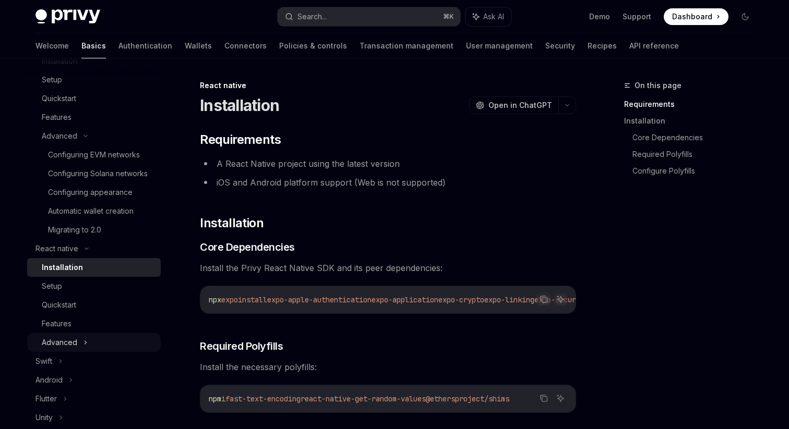
click at [83, 337] on icon at bounding box center [85, 343] width 4 height 13
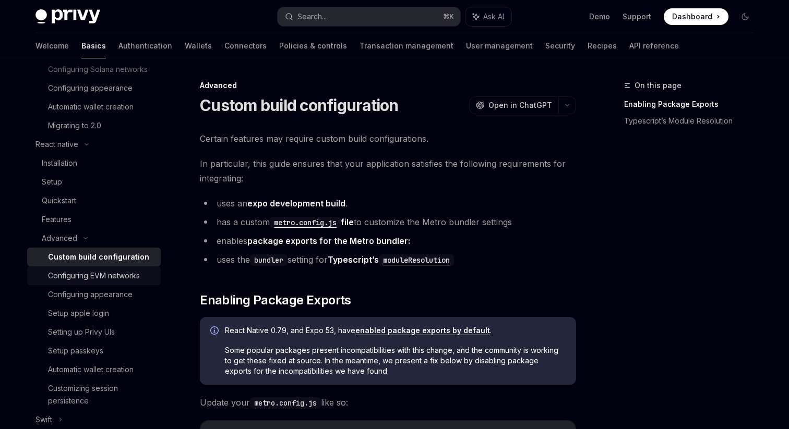
scroll to position [277, 0]
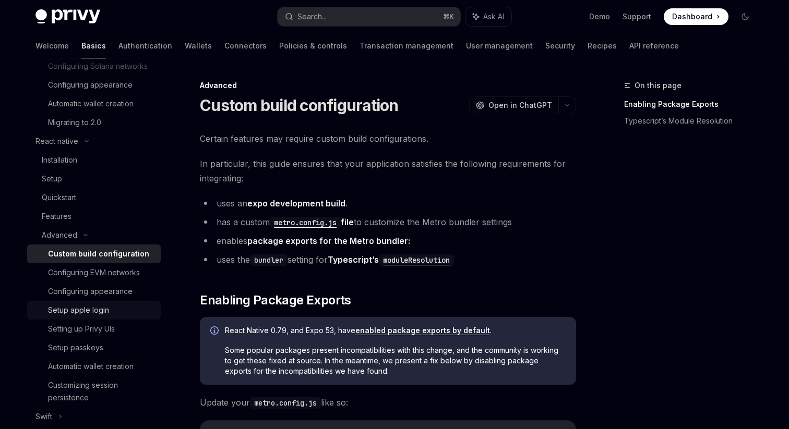
click at [100, 311] on div "Setup apple login" at bounding box center [78, 310] width 61 height 13
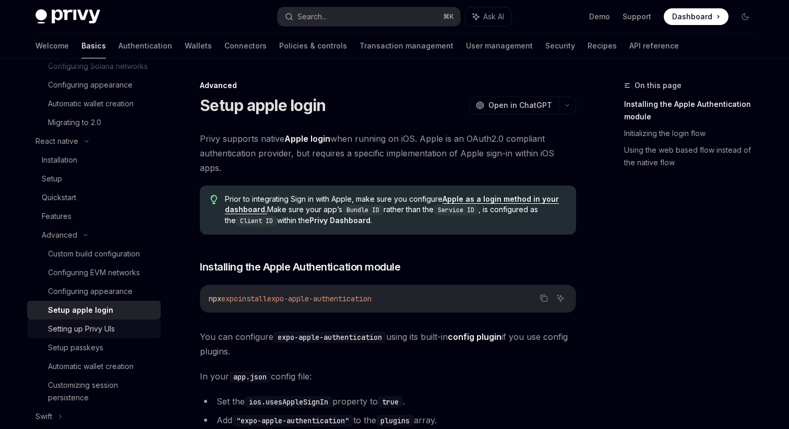
click at [94, 329] on div "Setting up Privy UIs" at bounding box center [81, 329] width 67 height 13
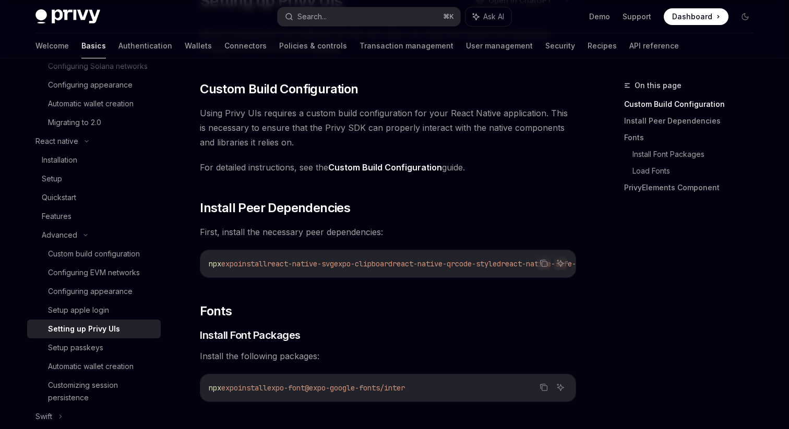
scroll to position [105, 0]
click at [132, 351] on div "Setup passkeys" at bounding box center [101, 348] width 106 height 13
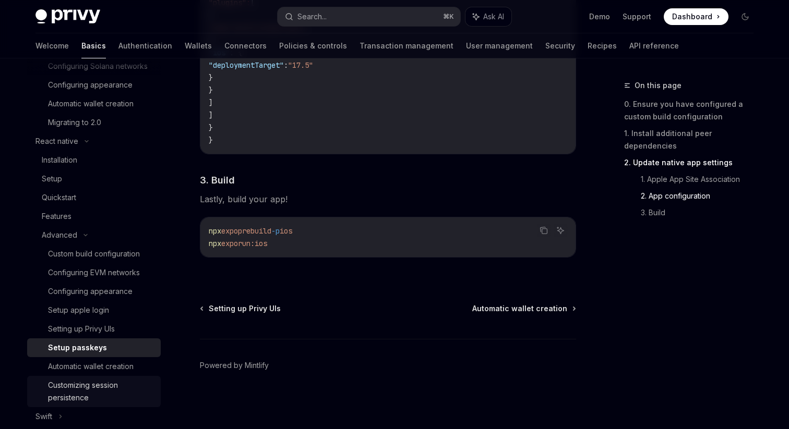
scroll to position [298, 0]
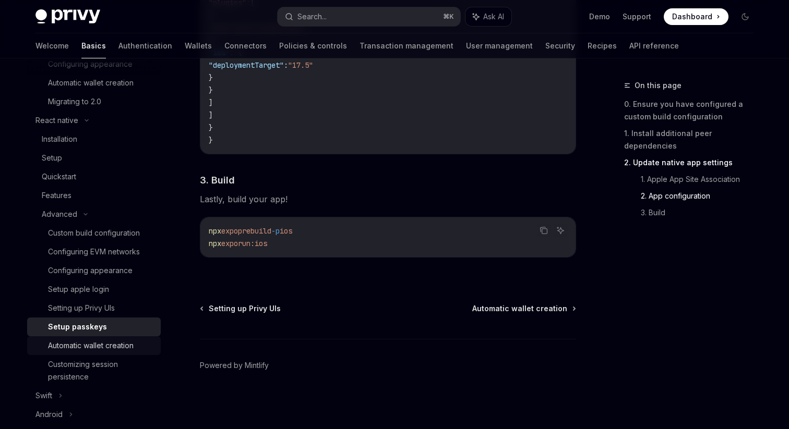
click at [80, 347] on div "Automatic wallet creation" at bounding box center [91, 346] width 86 height 13
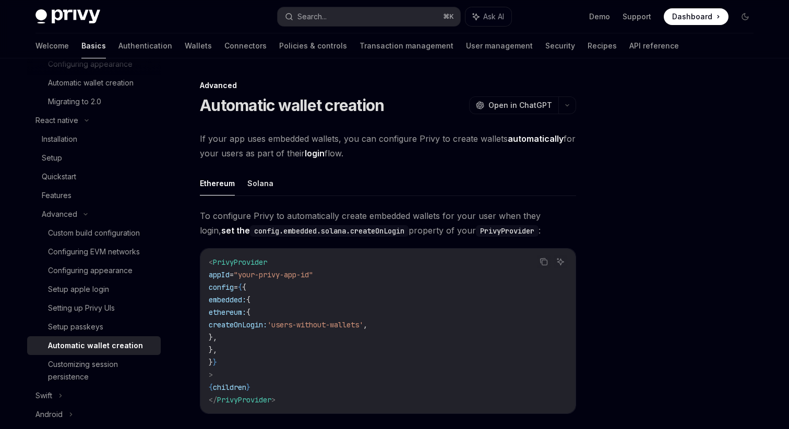
click at [396, 154] on span "If your app uses embedded wallets, you can configure Privy to create wallets au…" at bounding box center [388, 145] width 376 height 29
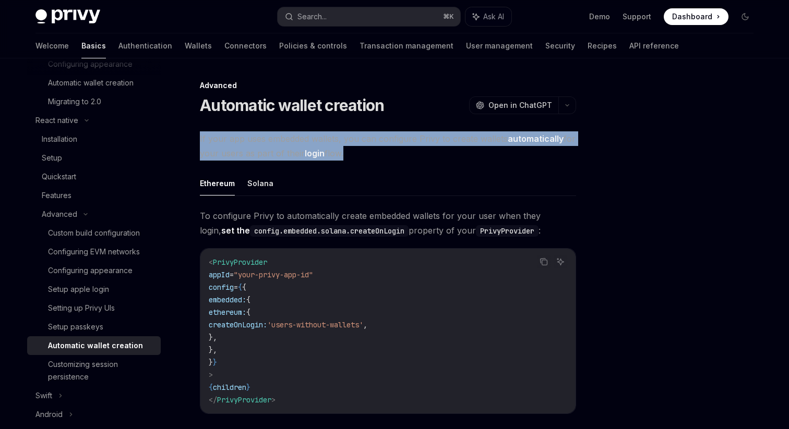
click at [396, 154] on span "If your app uses embedded wallets, you can configure Privy to create wallets au…" at bounding box center [388, 145] width 376 height 29
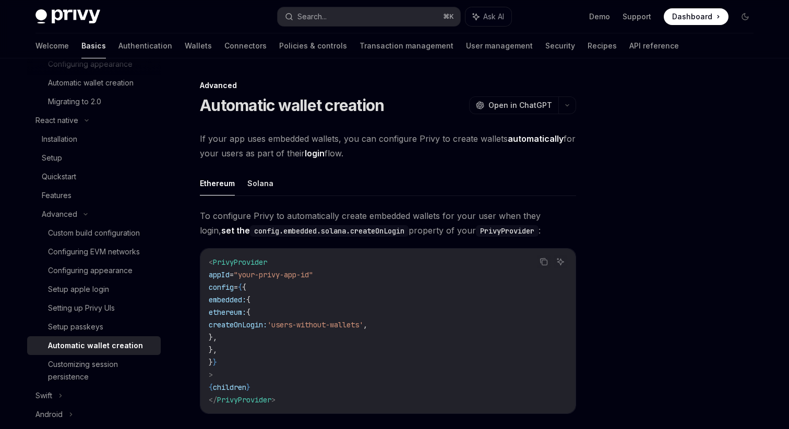
click at [396, 154] on span "If your app uses embedded wallets, you can configure Privy to create wallets au…" at bounding box center [388, 145] width 376 height 29
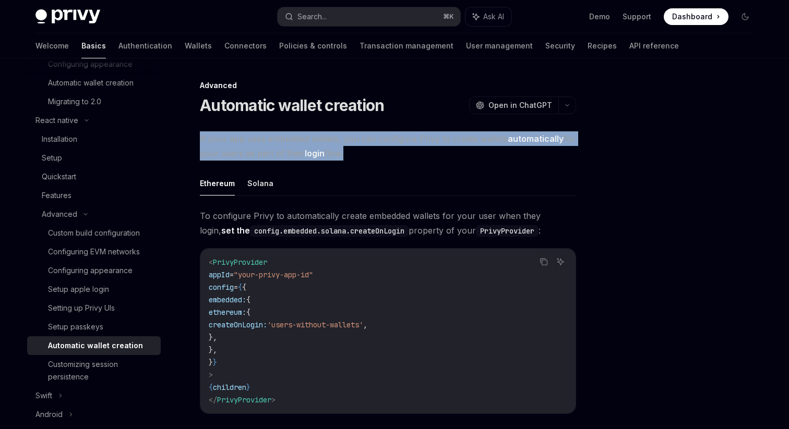
click at [396, 154] on span "If your app uses embedded wallets, you can configure Privy to create wallets au…" at bounding box center [388, 145] width 376 height 29
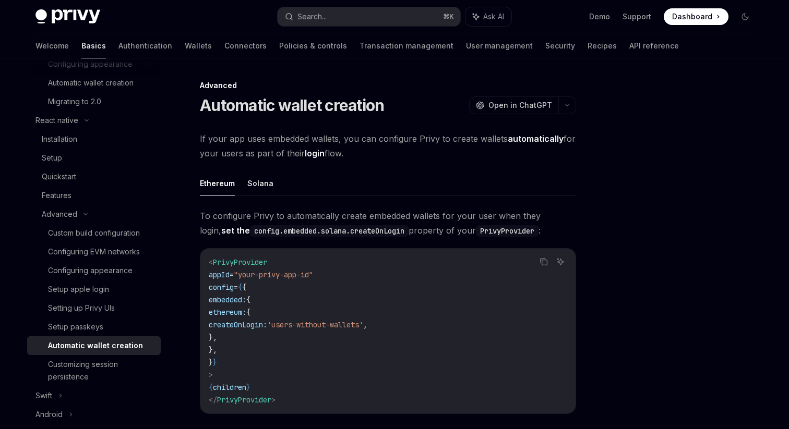
click at [396, 154] on span "If your app uses embedded wallets, you can configure Privy to create wallets au…" at bounding box center [388, 145] width 376 height 29
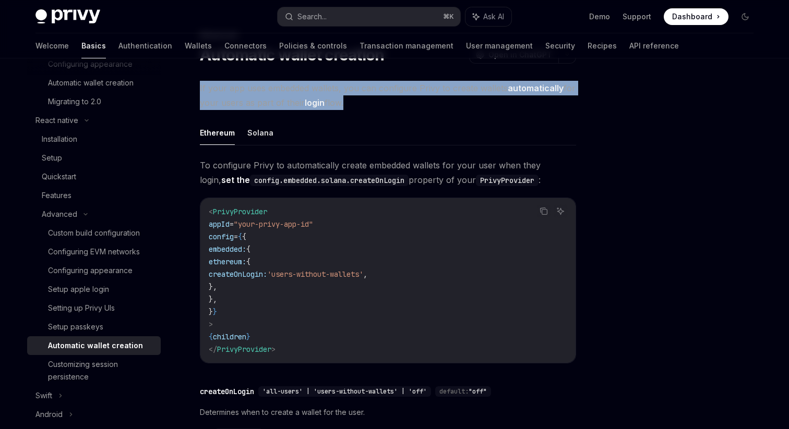
scroll to position [161, 0]
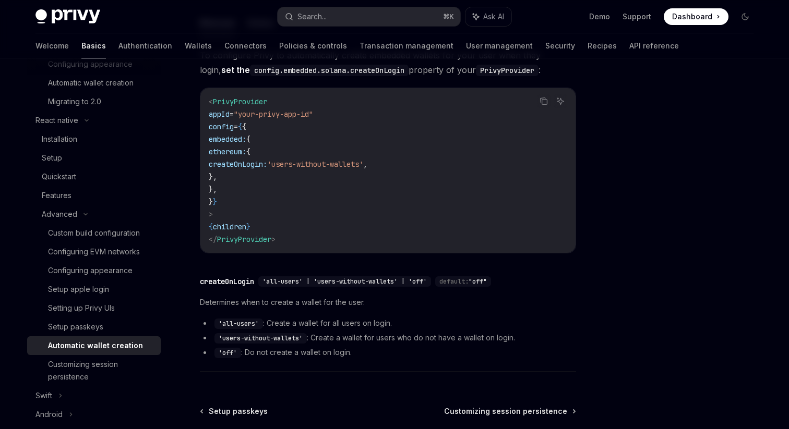
click at [259, 334] on code "'users-without-wallets'" at bounding box center [260, 338] width 92 height 10
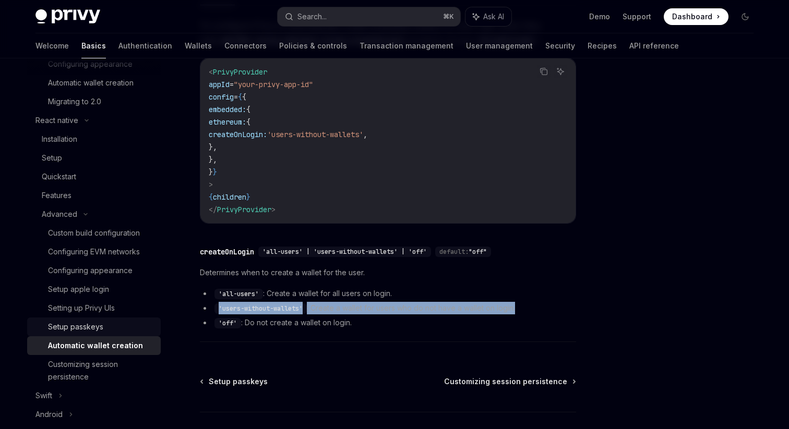
click at [119, 319] on link "Setup passkeys" at bounding box center [94, 327] width 134 height 19
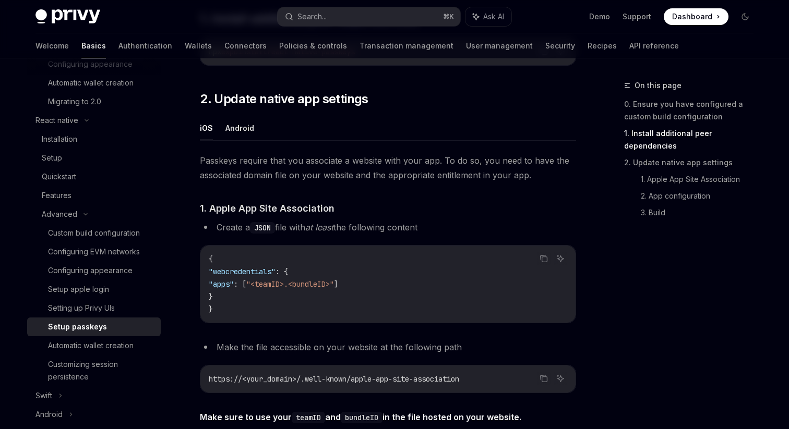
scroll to position [272, 0]
click at [193, 169] on div "Advanced Setup passkeys OpenAI Open in ChatGPT OpenAI Open in ChatGPT To see an…" at bounding box center [290, 418] width 576 height 1222
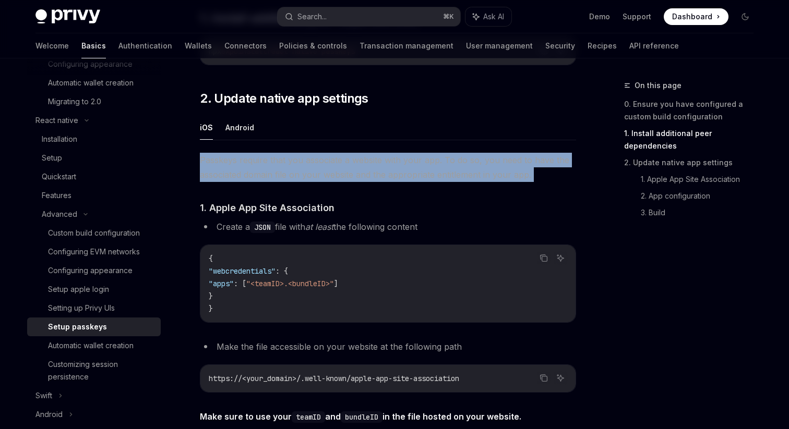
click at [185, 157] on div "Advanced Setup passkeys OpenAI Open in ChatGPT OpenAI Open in ChatGPT To see an…" at bounding box center [290, 418] width 576 height 1222
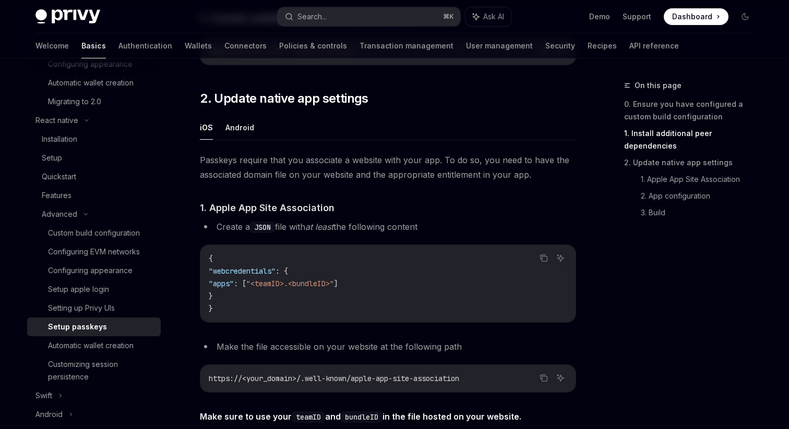
click at [185, 157] on div "Advanced Setup passkeys OpenAI Open in ChatGPT OpenAI Open in ChatGPT To see an…" at bounding box center [290, 418] width 576 height 1222
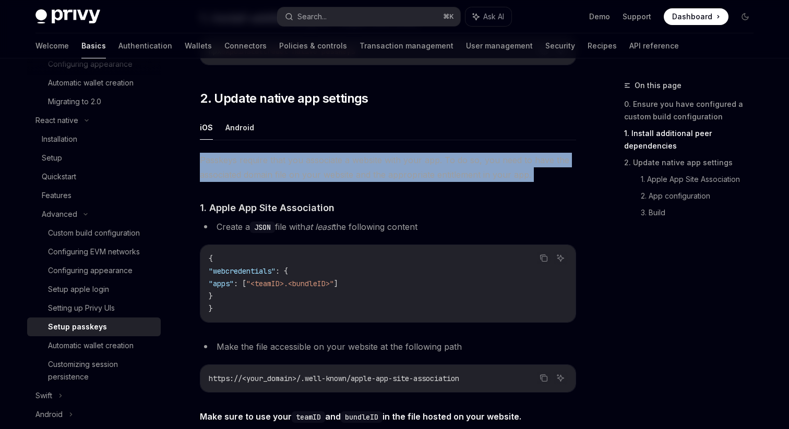
click at [185, 157] on div "Advanced Setup passkeys OpenAI Open in ChatGPT OpenAI Open in ChatGPT To see an…" at bounding box center [290, 418] width 576 height 1222
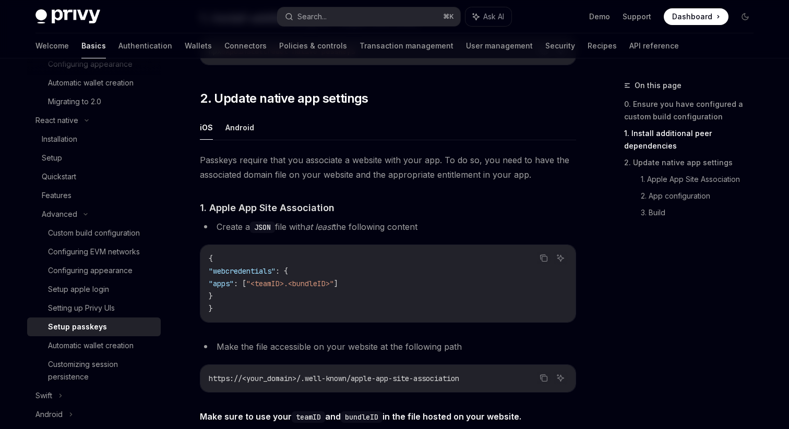
click at [185, 157] on div "Advanced Setup passkeys OpenAI Open in ChatGPT OpenAI Open in ChatGPT To see an…" at bounding box center [290, 418] width 576 height 1222
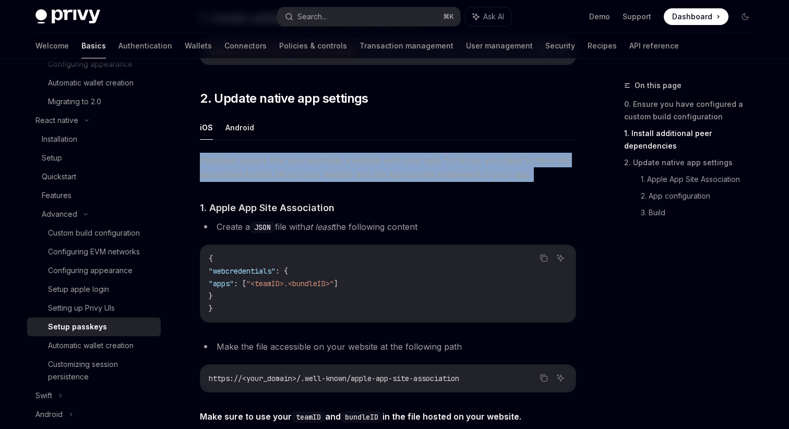
click at [185, 157] on div "Advanced Setup passkeys OpenAI Open in ChatGPT OpenAI Open in ChatGPT To see an…" at bounding box center [290, 418] width 576 height 1222
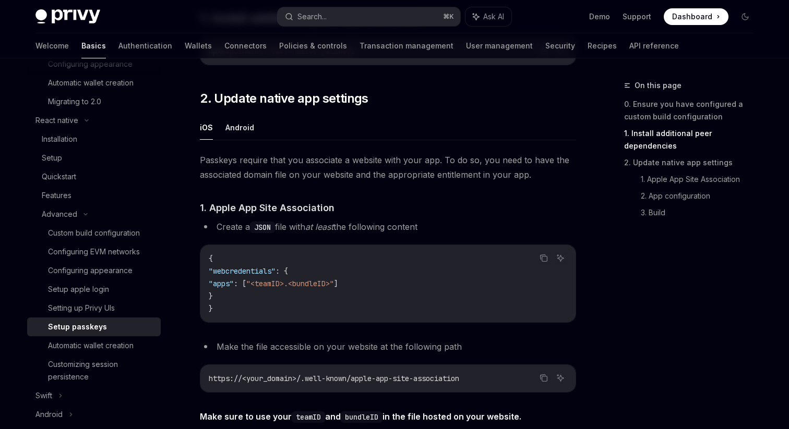
click at [185, 157] on div "Advanced Setup passkeys OpenAI Open in ChatGPT OpenAI Open in ChatGPT To see an…" at bounding box center [290, 418] width 576 height 1222
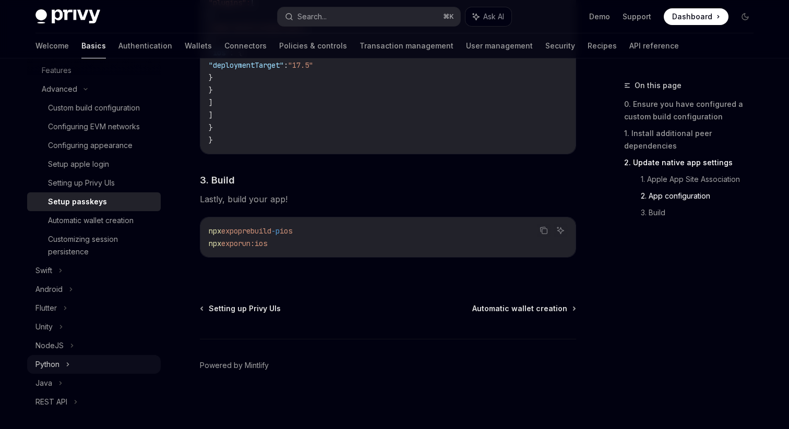
scroll to position [437, 0]
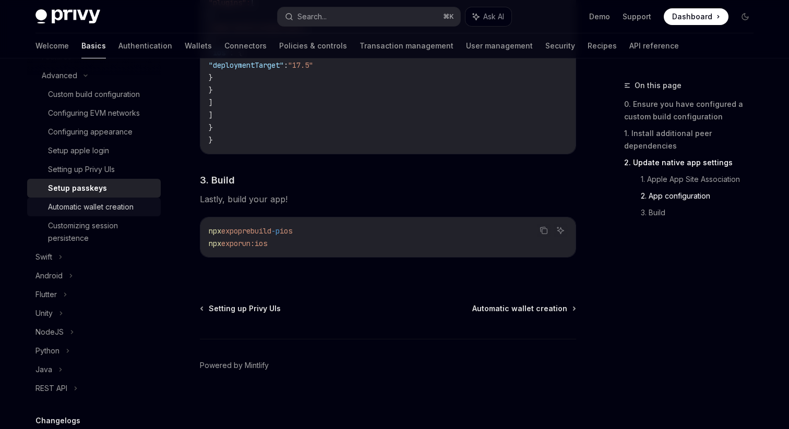
click at [116, 202] on div "Automatic wallet creation" at bounding box center [91, 207] width 86 height 13
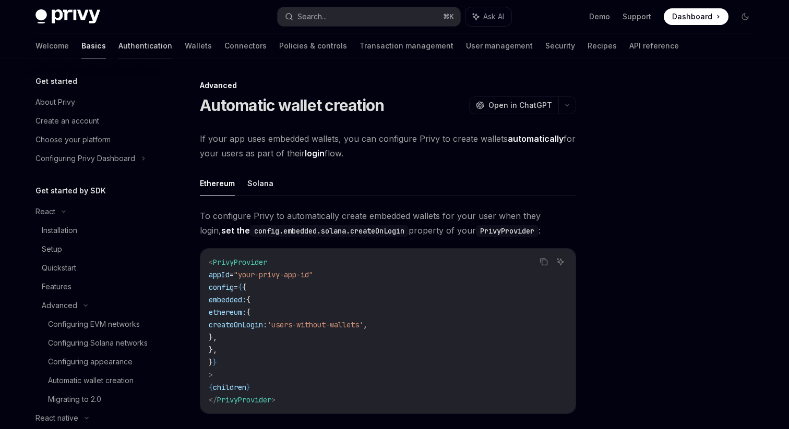
click at [118, 41] on link "Authentication" at bounding box center [145, 45] width 54 height 25
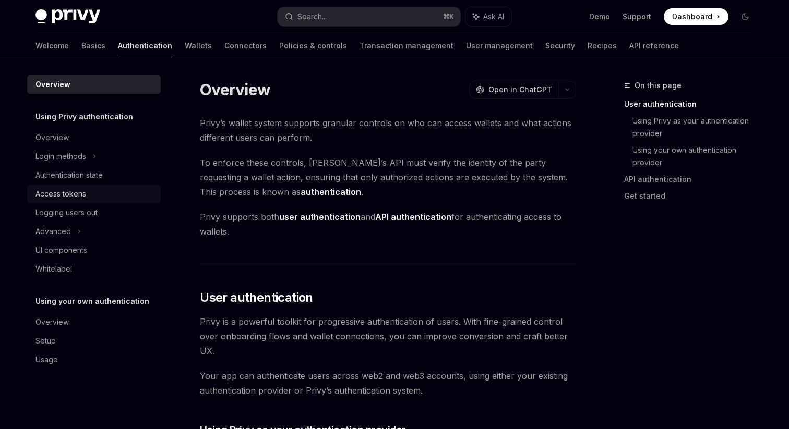
click at [66, 196] on div "Access tokens" at bounding box center [60, 194] width 51 height 13
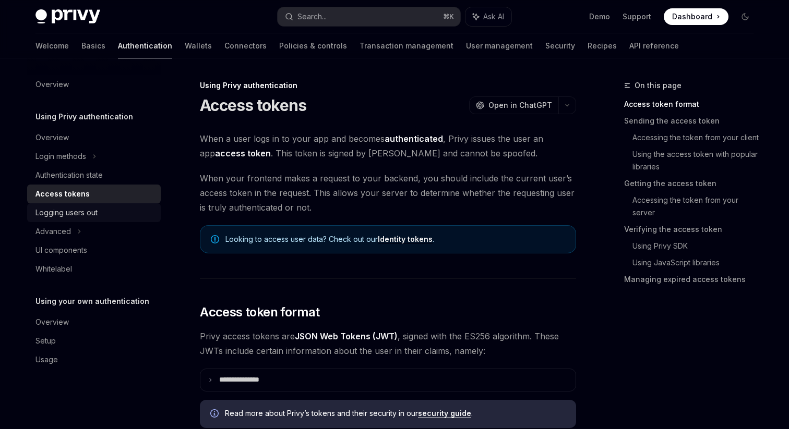
click at [70, 214] on div "Logging users out" at bounding box center [66, 213] width 62 height 13
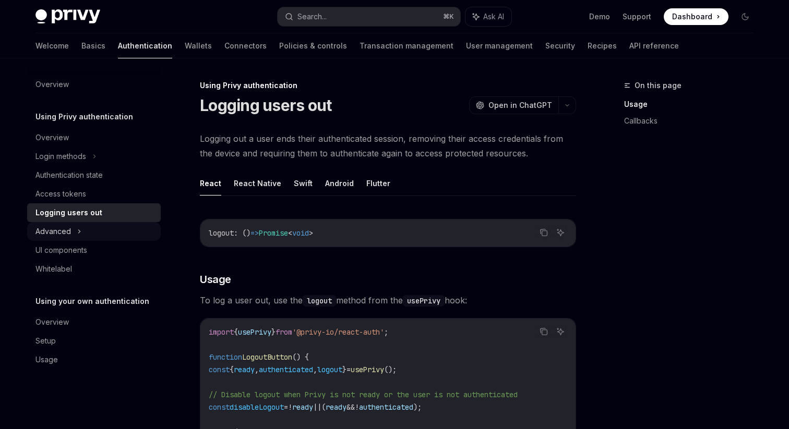
click at [70, 230] on div "Advanced" at bounding box center [94, 231] width 134 height 19
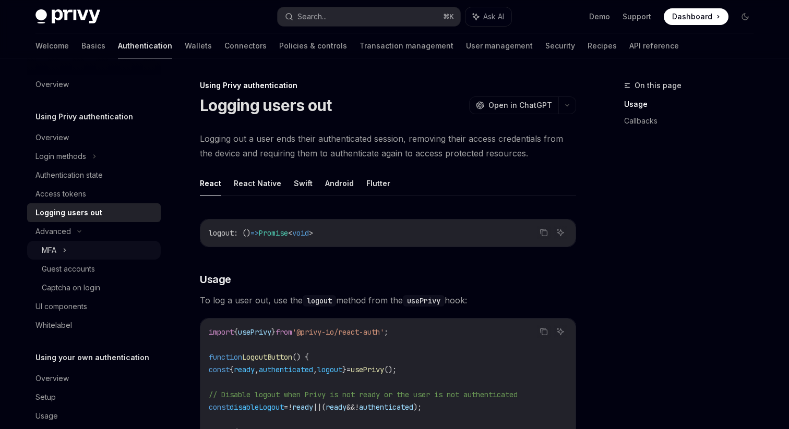
click at [71, 259] on div "MFA" at bounding box center [94, 250] width 134 height 19
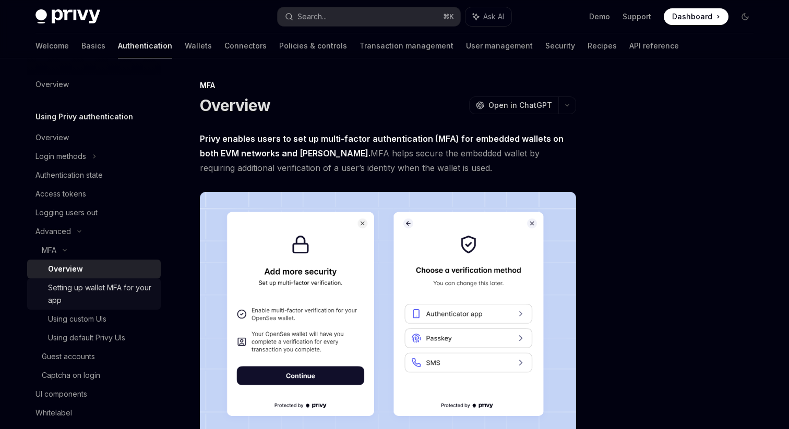
click at [89, 288] on div "Setting up wallet MFA for your app" at bounding box center [101, 294] width 106 height 25
type textarea "*"
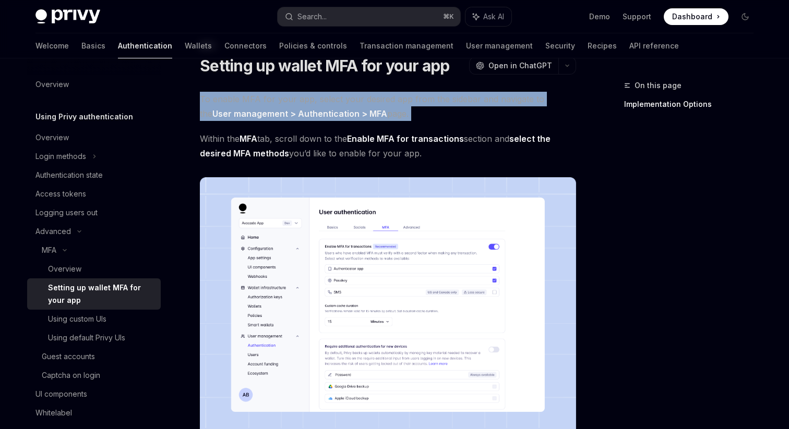
scroll to position [40, 0]
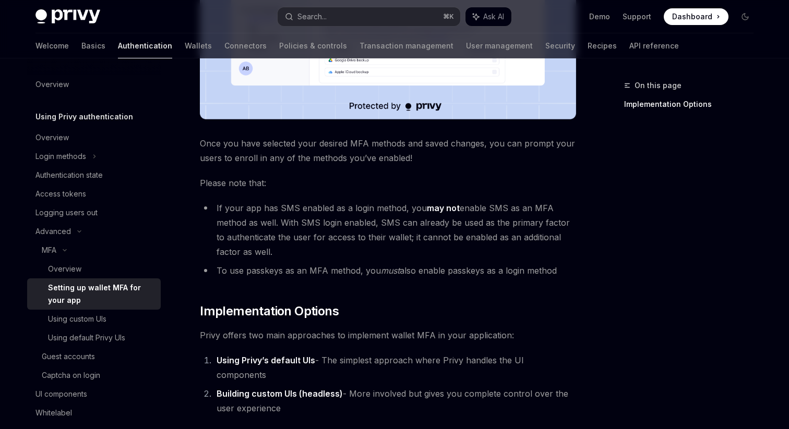
scroll to position [385, 0]
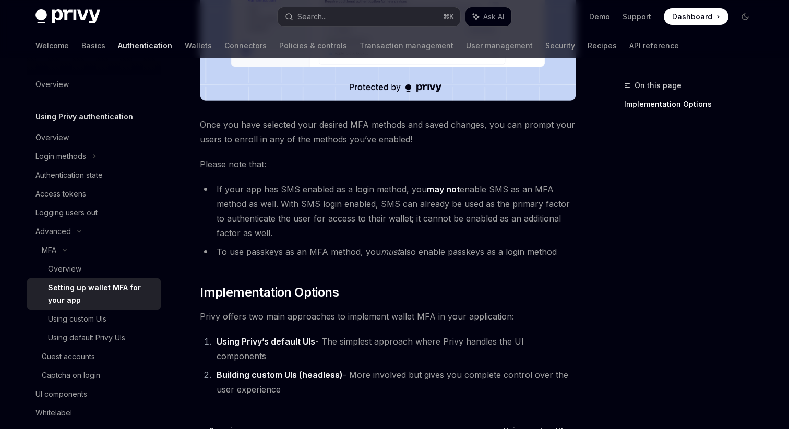
click at [195, 149] on div "MFA Setting up wallet MFA for your app OpenAI Open in ChatGPT OpenAI Open in Ch…" at bounding box center [290, 123] width 576 height 858
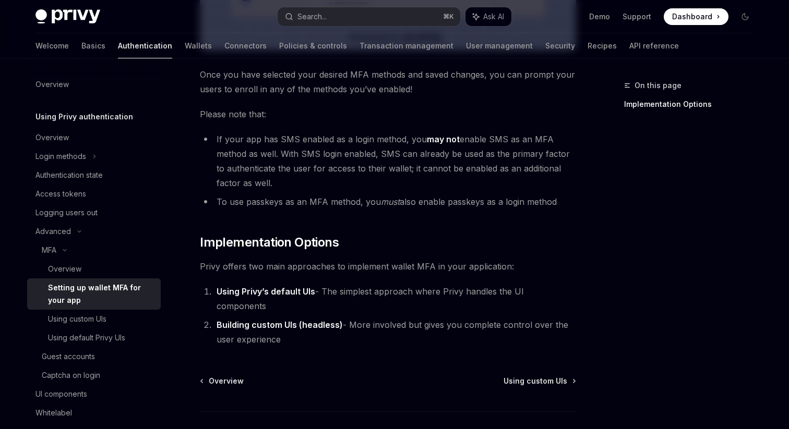
click at [195, 149] on div "MFA Setting up wallet MFA for your app OpenAI Open in ChatGPT OpenAI Open in Ch…" at bounding box center [290, 73] width 576 height 858
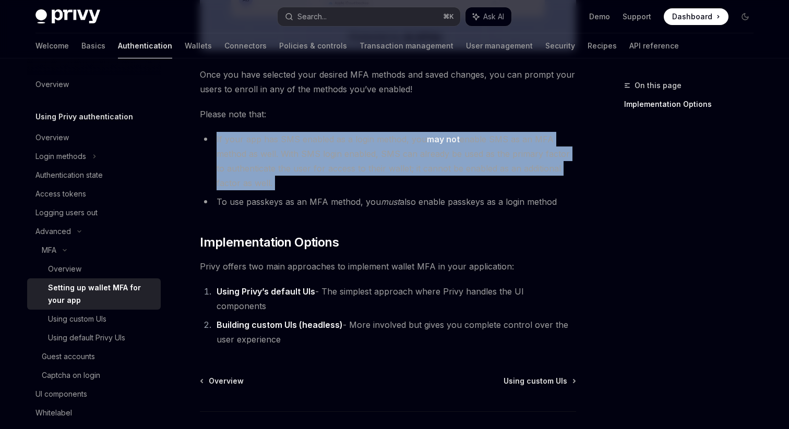
click at [195, 149] on div "MFA Setting up wallet MFA for your app OpenAI Open in ChatGPT OpenAI Open in Ch…" at bounding box center [290, 73] width 576 height 858
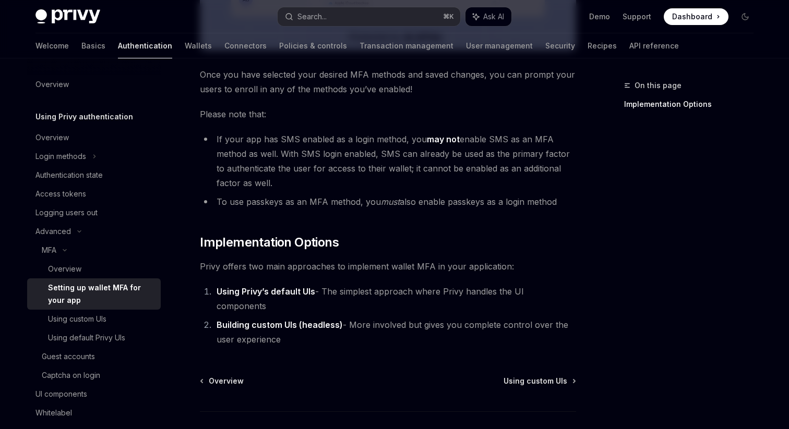
click at [195, 149] on div "MFA Setting up wallet MFA for your app OpenAI Open in ChatGPT OpenAI Open in Ch…" at bounding box center [290, 73] width 576 height 858
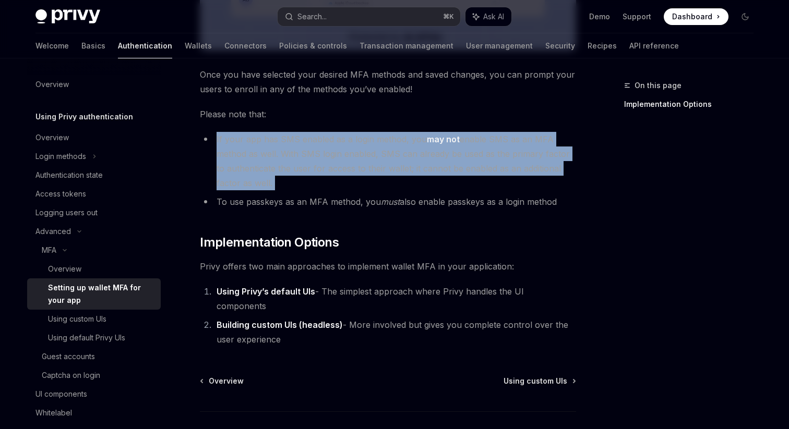
click at [195, 149] on div "MFA Setting up wallet MFA for your app OpenAI Open in ChatGPT OpenAI Open in Ch…" at bounding box center [290, 73] width 576 height 858
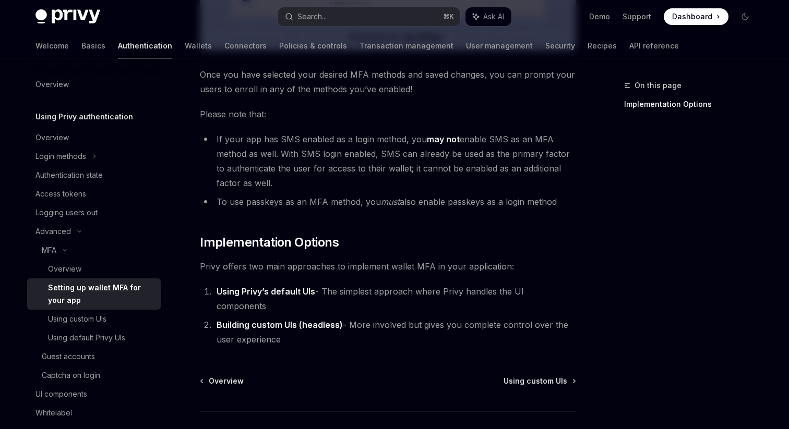
click at [195, 149] on div "MFA Setting up wallet MFA for your app OpenAI Open in ChatGPT OpenAI Open in Ch…" at bounding box center [290, 73] width 576 height 858
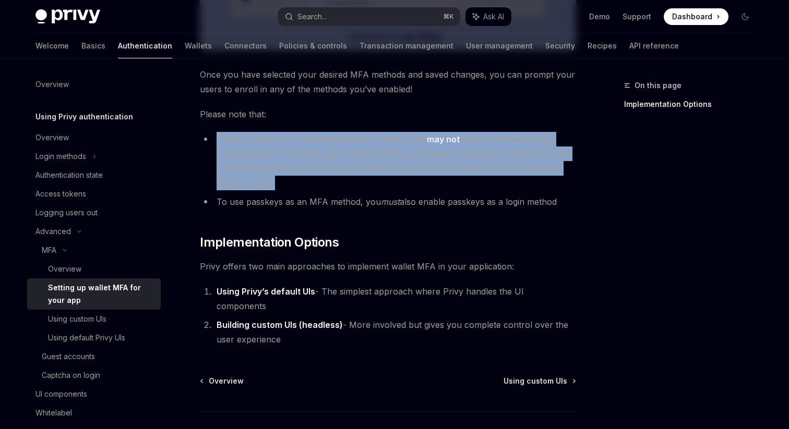
click at [195, 149] on div "MFA Setting up wallet MFA for your app OpenAI Open in ChatGPT OpenAI Open in Ch…" at bounding box center [290, 73] width 576 height 858
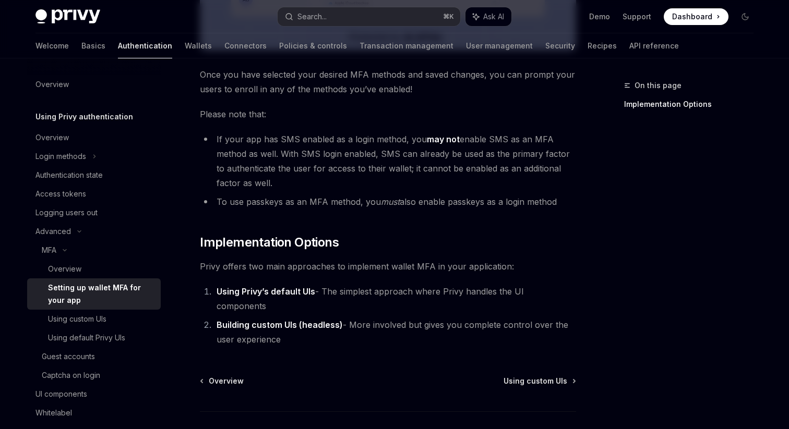
click at [195, 149] on div "MFA Setting up wallet MFA for your app OpenAI Open in ChatGPT OpenAI Open in Ch…" at bounding box center [290, 73] width 576 height 858
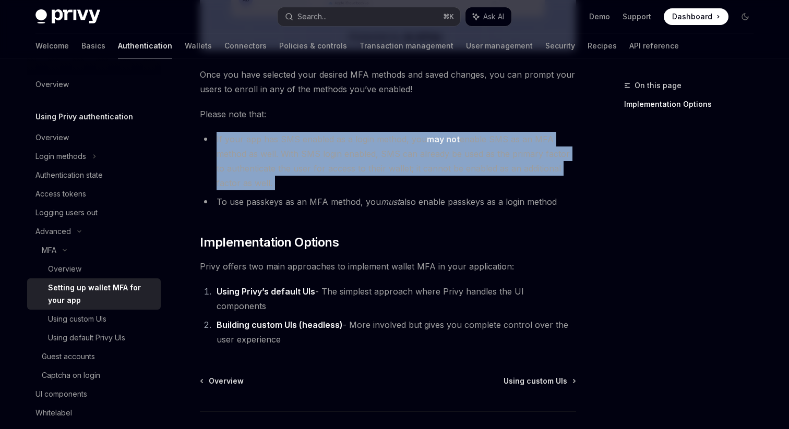
click at [195, 149] on div "MFA Setting up wallet MFA for your app OpenAI Open in ChatGPT OpenAI Open in Ch…" at bounding box center [290, 73] width 576 height 858
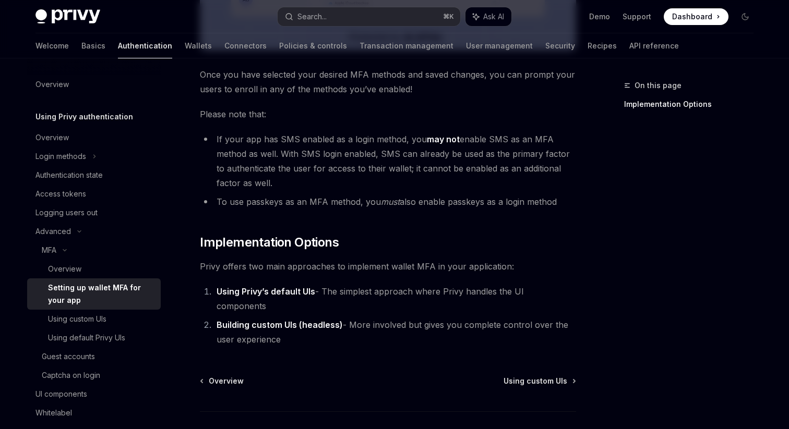
click at [195, 149] on div "MFA Setting up wallet MFA for your app OpenAI Open in ChatGPT OpenAI Open in Ch…" at bounding box center [290, 73] width 576 height 858
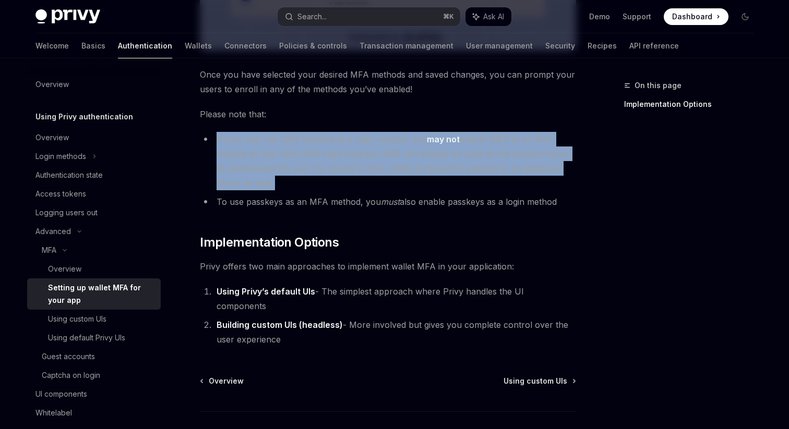
click at [195, 149] on div "MFA Setting up wallet MFA for your app OpenAI Open in ChatGPT OpenAI Open in Ch…" at bounding box center [290, 73] width 576 height 858
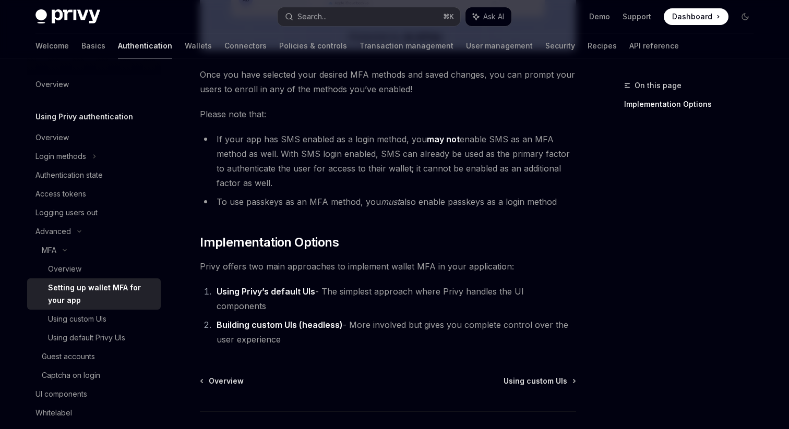
click at [195, 149] on div "MFA Setting up wallet MFA for your app OpenAI Open in ChatGPT OpenAI Open in Ch…" at bounding box center [290, 73] width 576 height 858
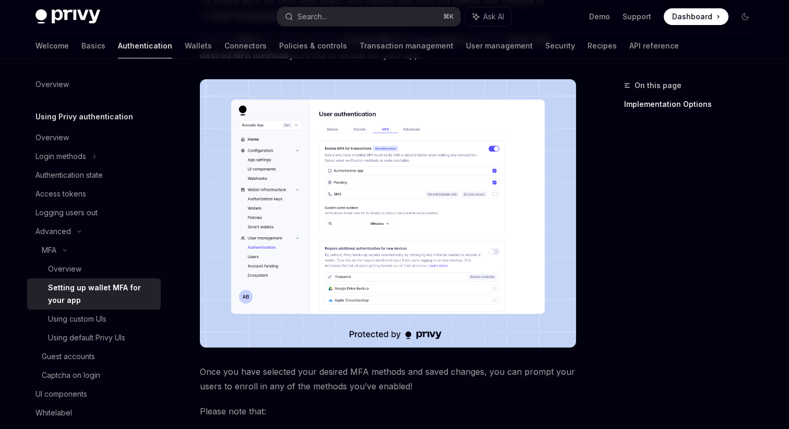
scroll to position [139, 0]
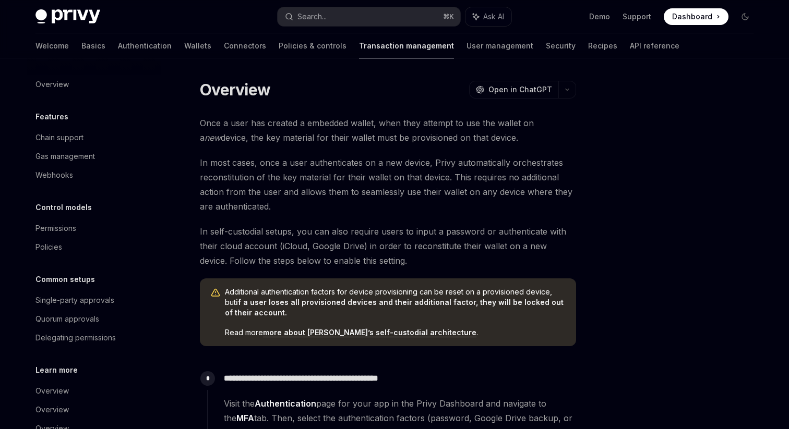
click at [193, 134] on div "Overview OpenAI Open in ChatGPT OpenAI Open in ChatGPT Once a user has created …" at bounding box center [290, 408] width 576 height 658
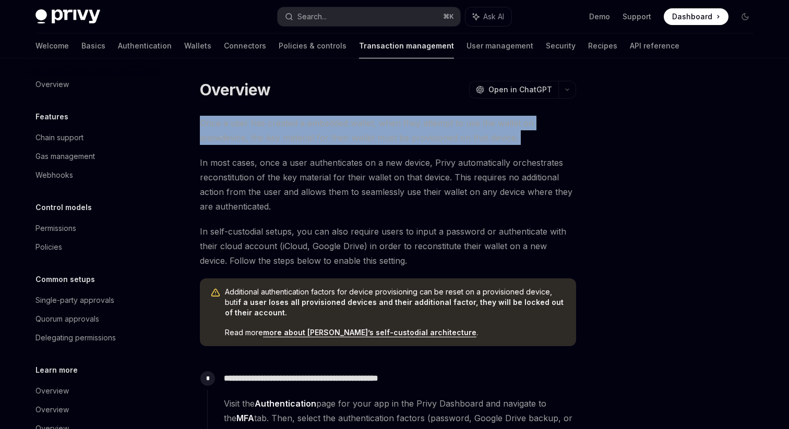
click at [193, 134] on div "Overview OpenAI Open in ChatGPT OpenAI Open in ChatGPT Once a user has created …" at bounding box center [290, 408] width 576 height 658
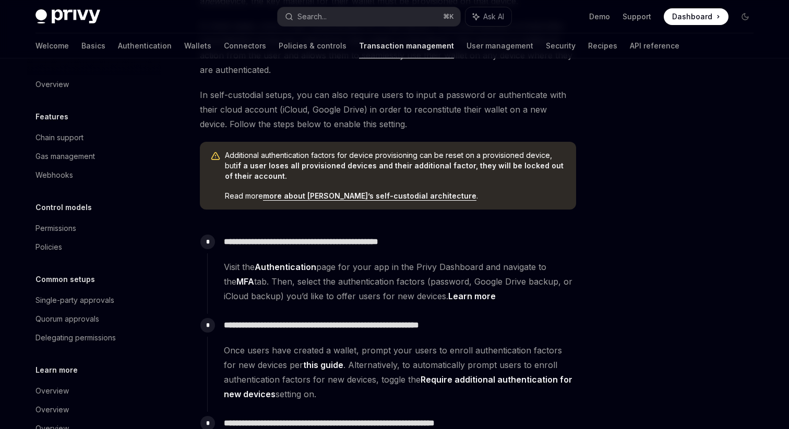
scroll to position [142, 0]
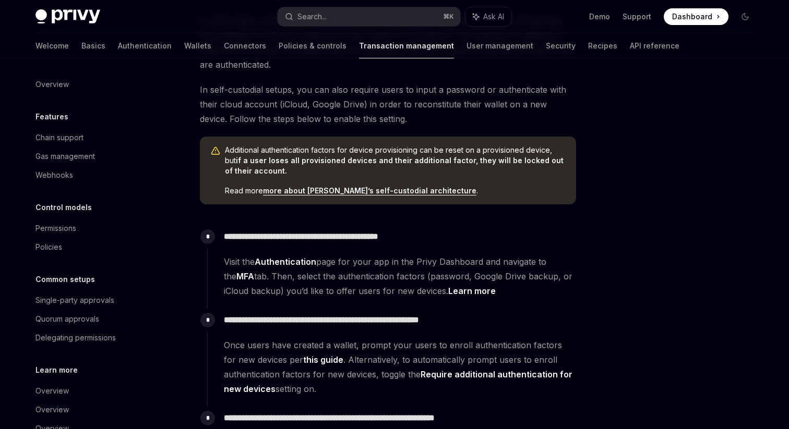
click at [285, 196] on div "Additional authentication factors for device provisioning can be reset on a pro…" at bounding box center [388, 171] width 376 height 68
click at [285, 195] on link "more about [PERSON_NAME]’s self-custodial architecture" at bounding box center [369, 190] width 213 height 9
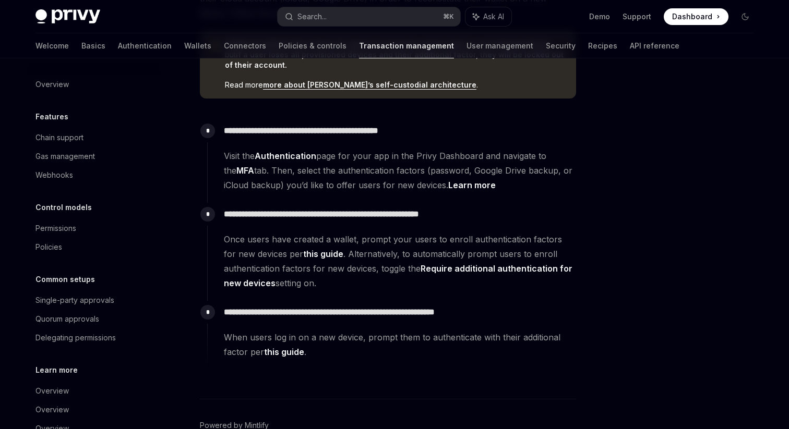
scroll to position [250, 0]
